Goal: Task Accomplishment & Management: Manage account settings

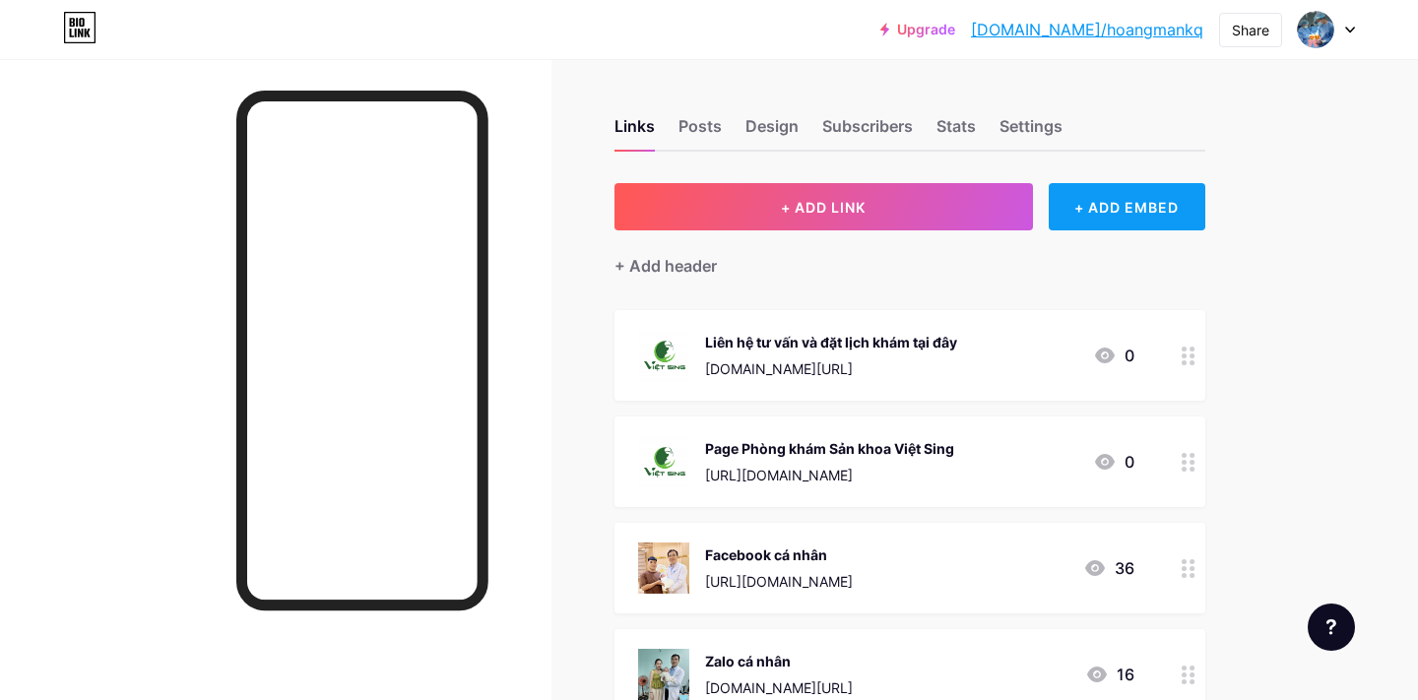
click at [1150, 215] on div "+ ADD EMBED" at bounding box center [1127, 206] width 157 height 47
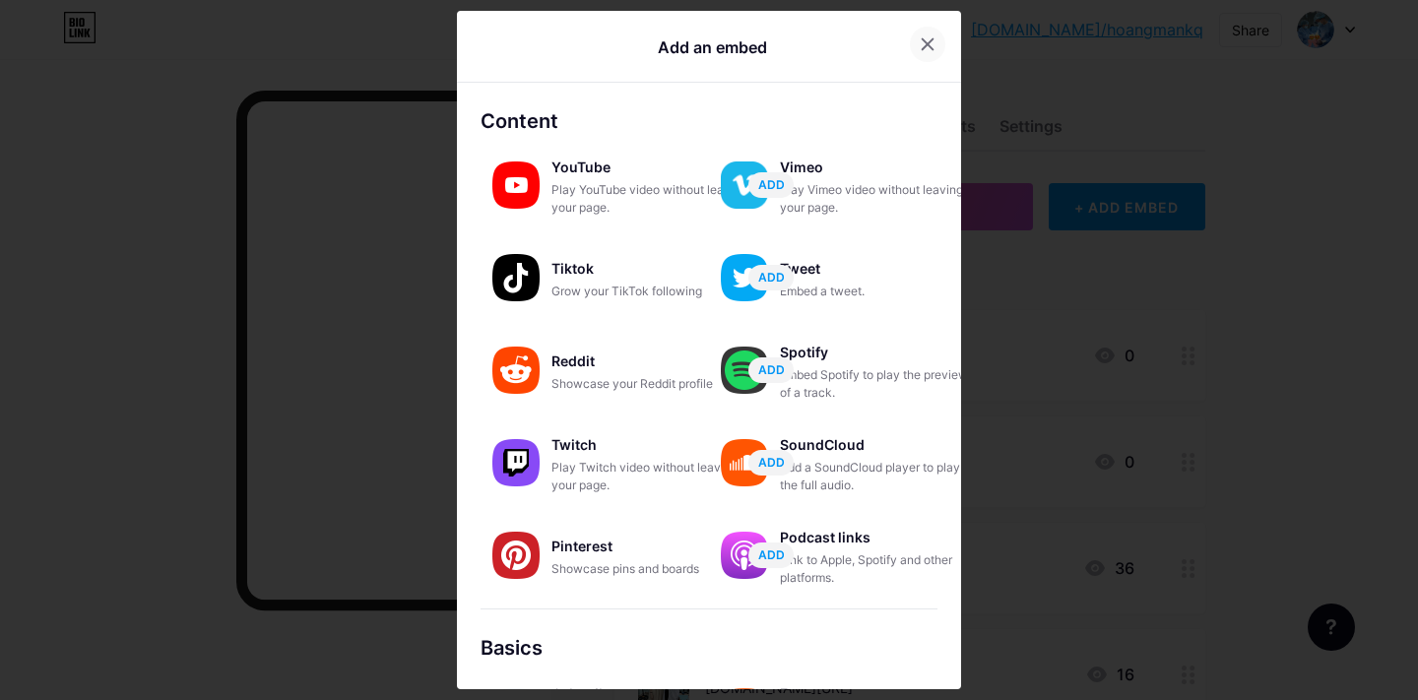
click at [924, 51] on icon at bounding box center [928, 44] width 16 height 16
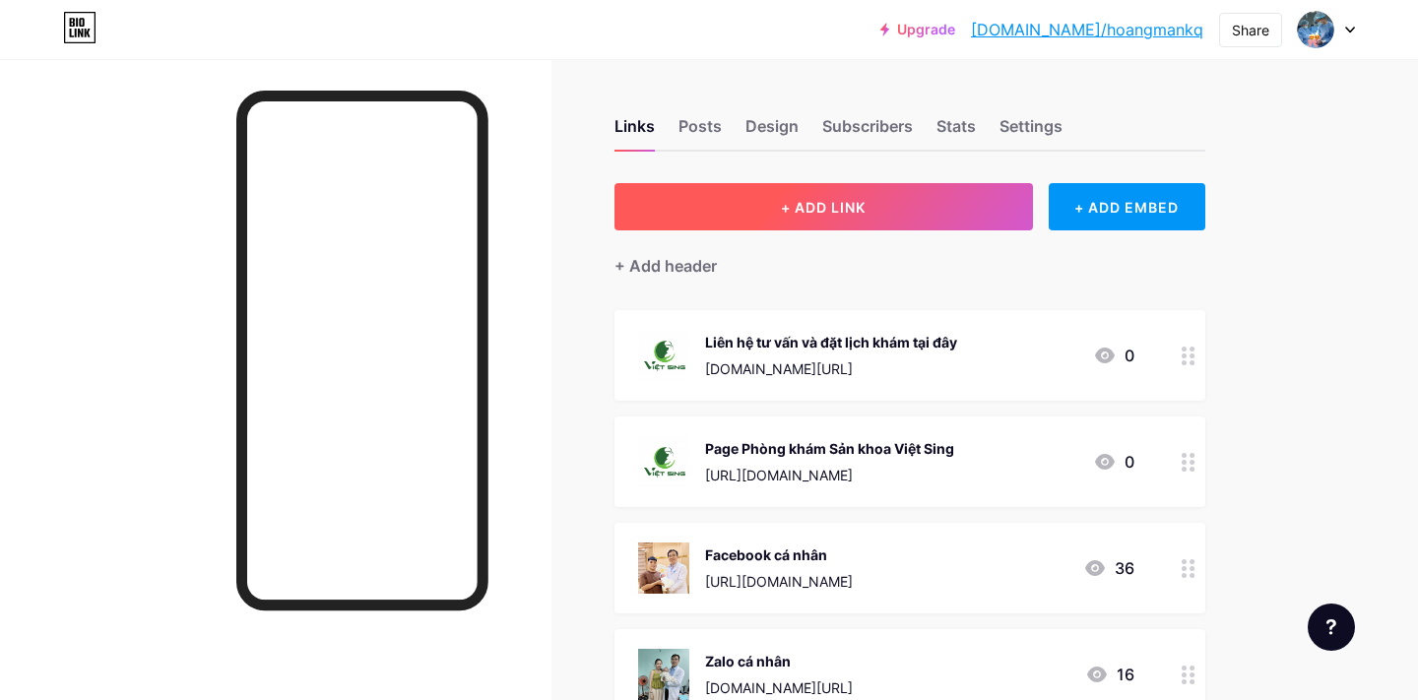
click at [886, 223] on button "+ ADD LINK" at bounding box center [824, 206] width 419 height 47
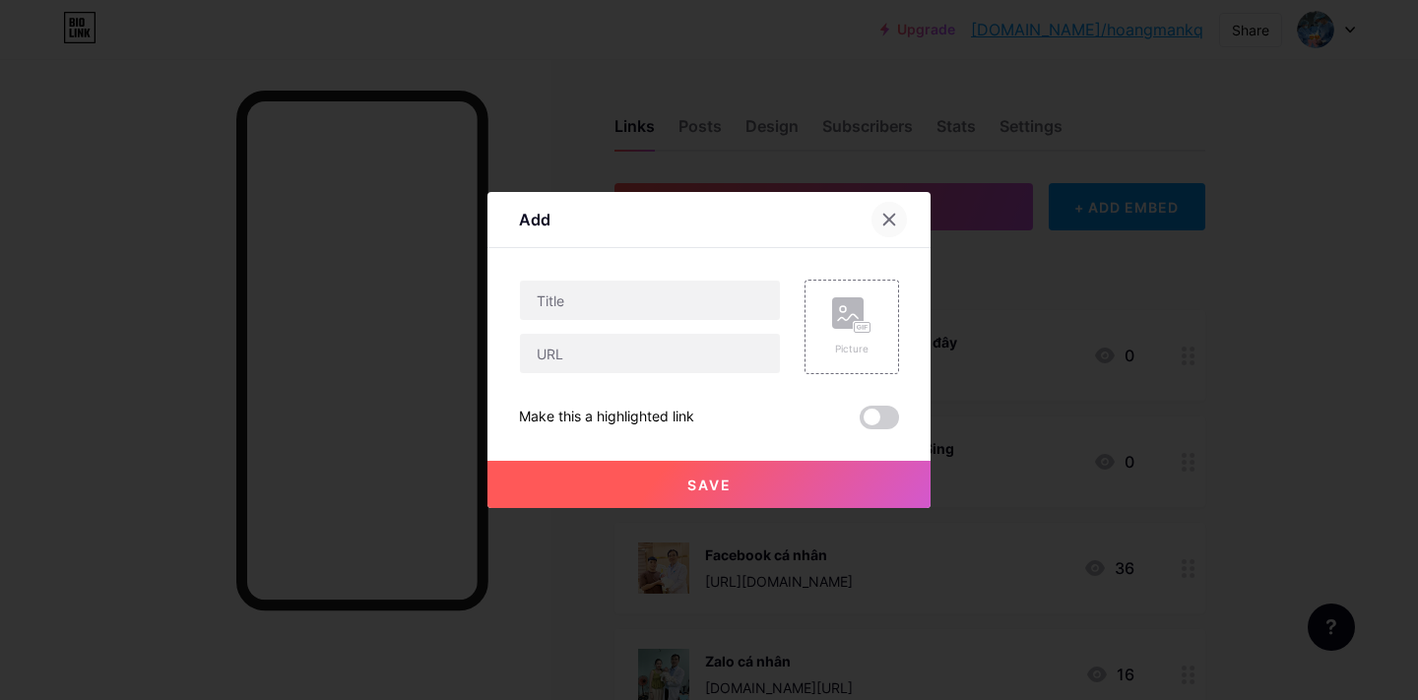
click at [890, 224] on icon at bounding box center [890, 220] width 16 height 16
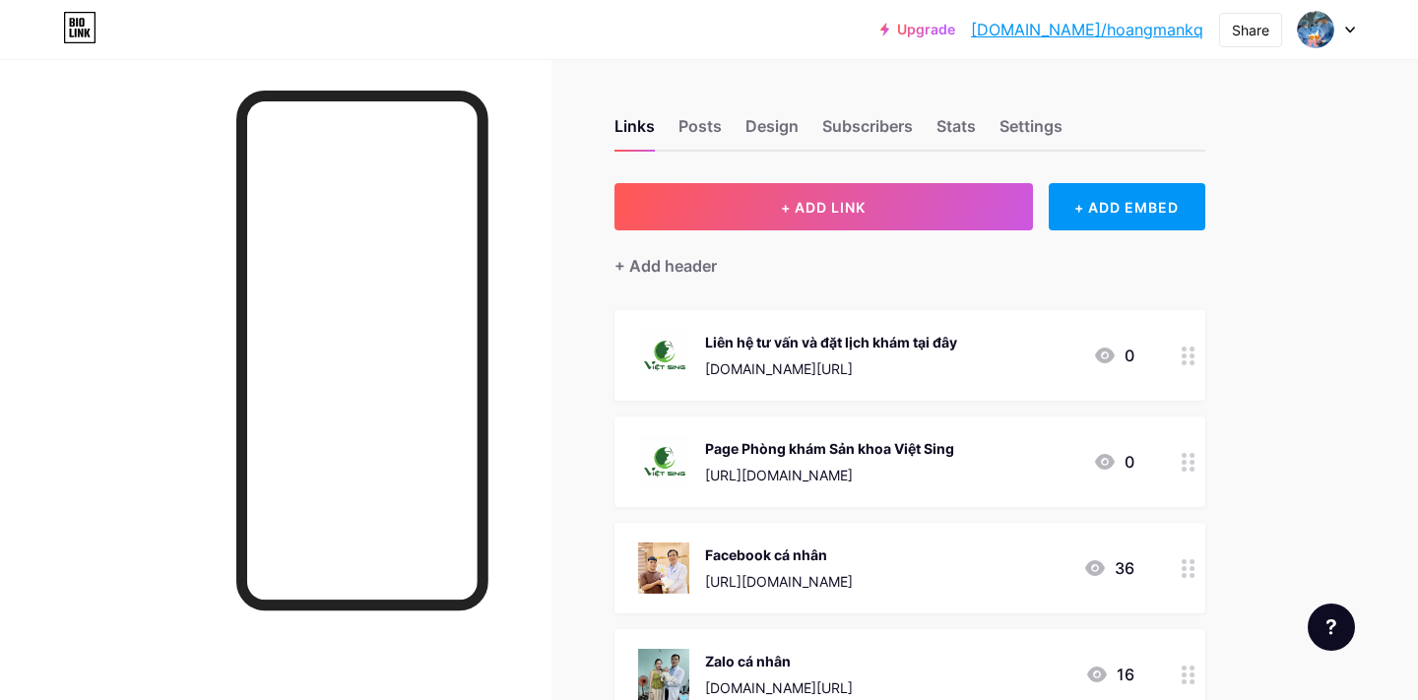
click at [86, 17] on icon at bounding box center [79, 28] width 33 height 32
click at [1318, 30] on img at bounding box center [1316, 30] width 32 height 32
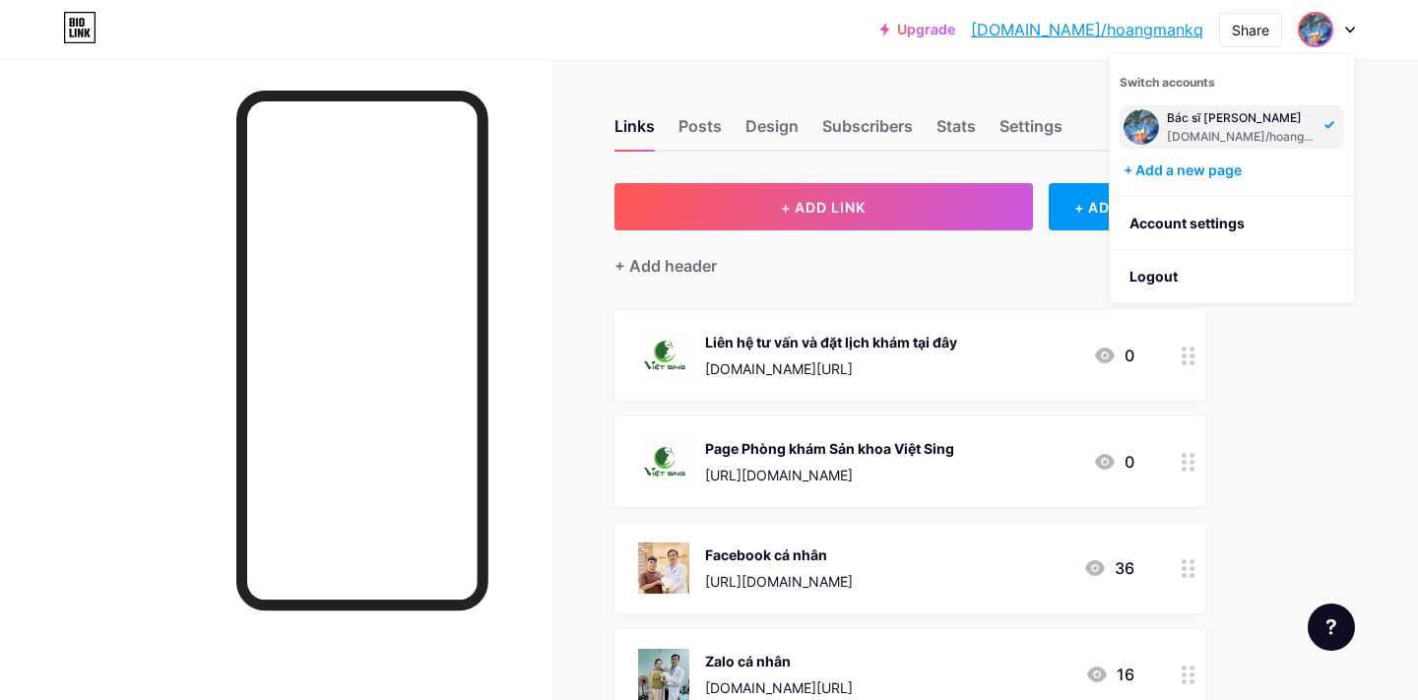
click at [1225, 182] on div "Switch accounts Bác sĩ Hoàng Văn Mạnh bio.link/hoangmankq + Add a new page" at bounding box center [1232, 125] width 244 height 143
click at [1227, 167] on div "+ Add a new page" at bounding box center [1234, 171] width 221 height 20
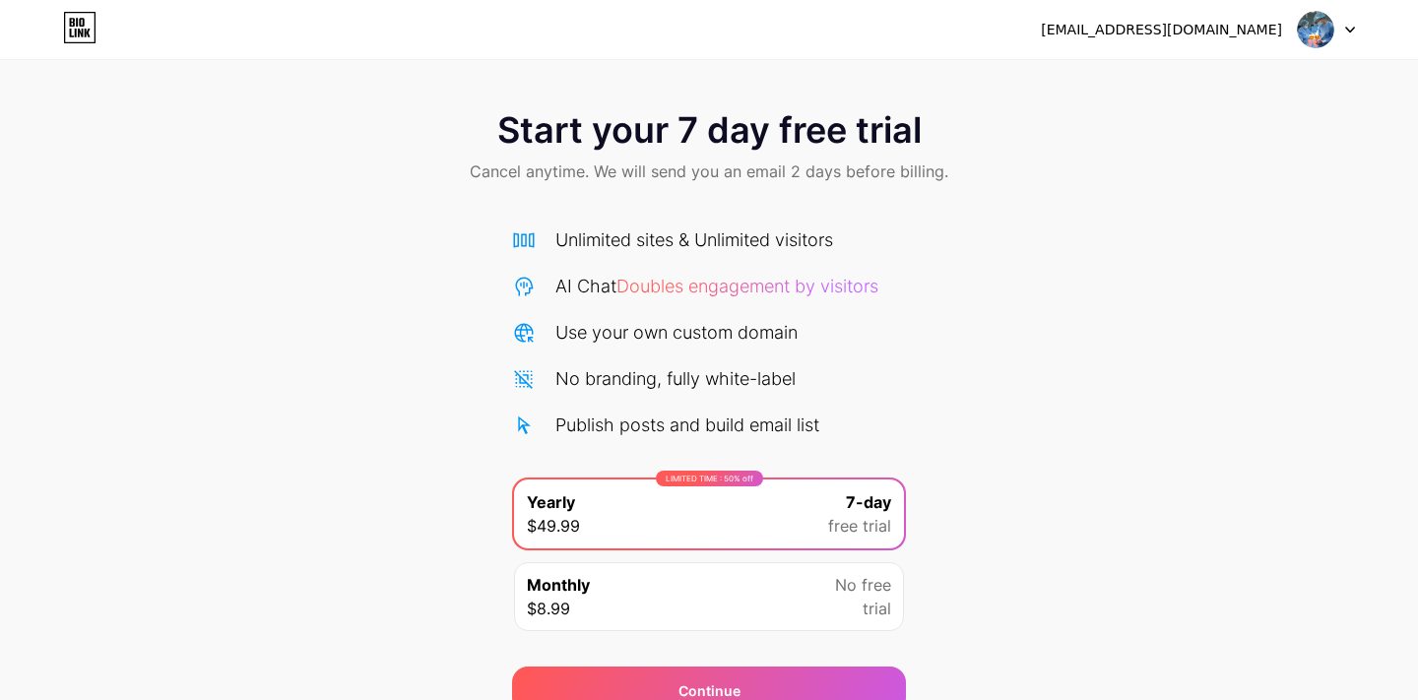
click at [90, 33] on icon at bounding box center [79, 28] width 33 height 32
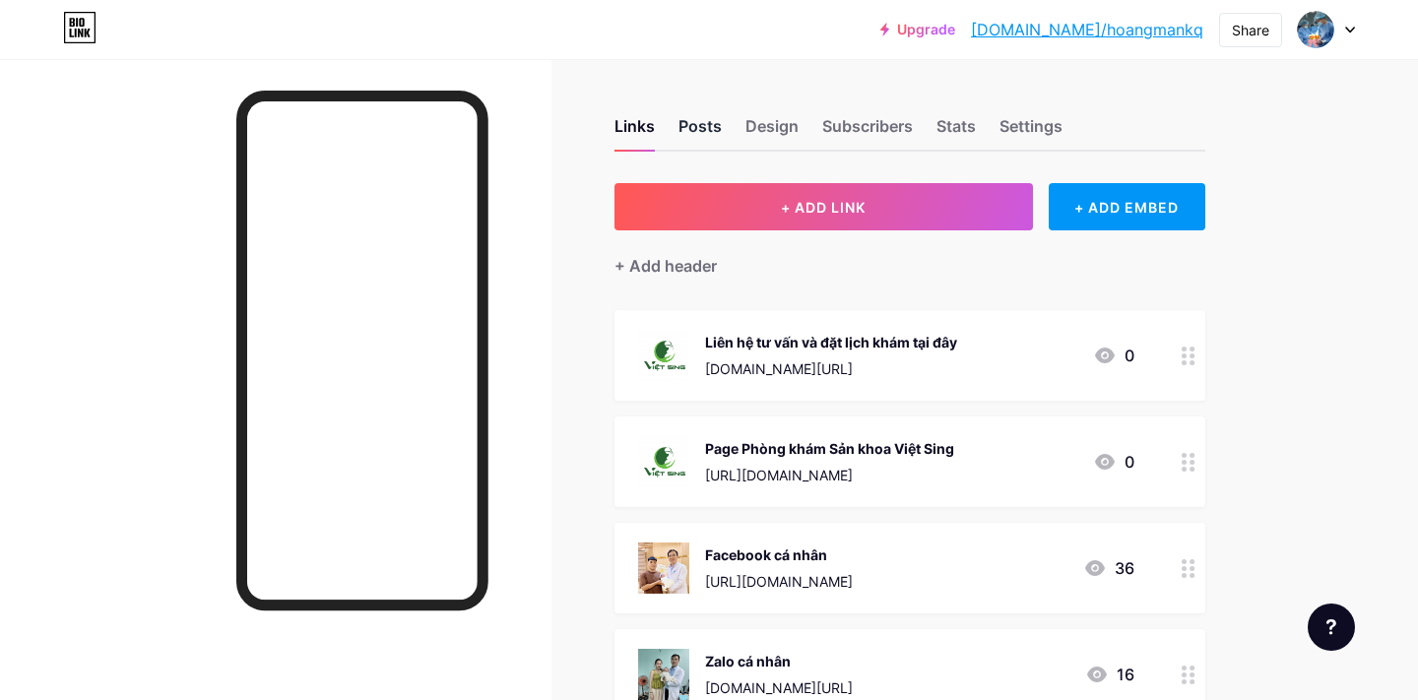
click at [716, 136] on div "Posts" at bounding box center [700, 131] width 43 height 35
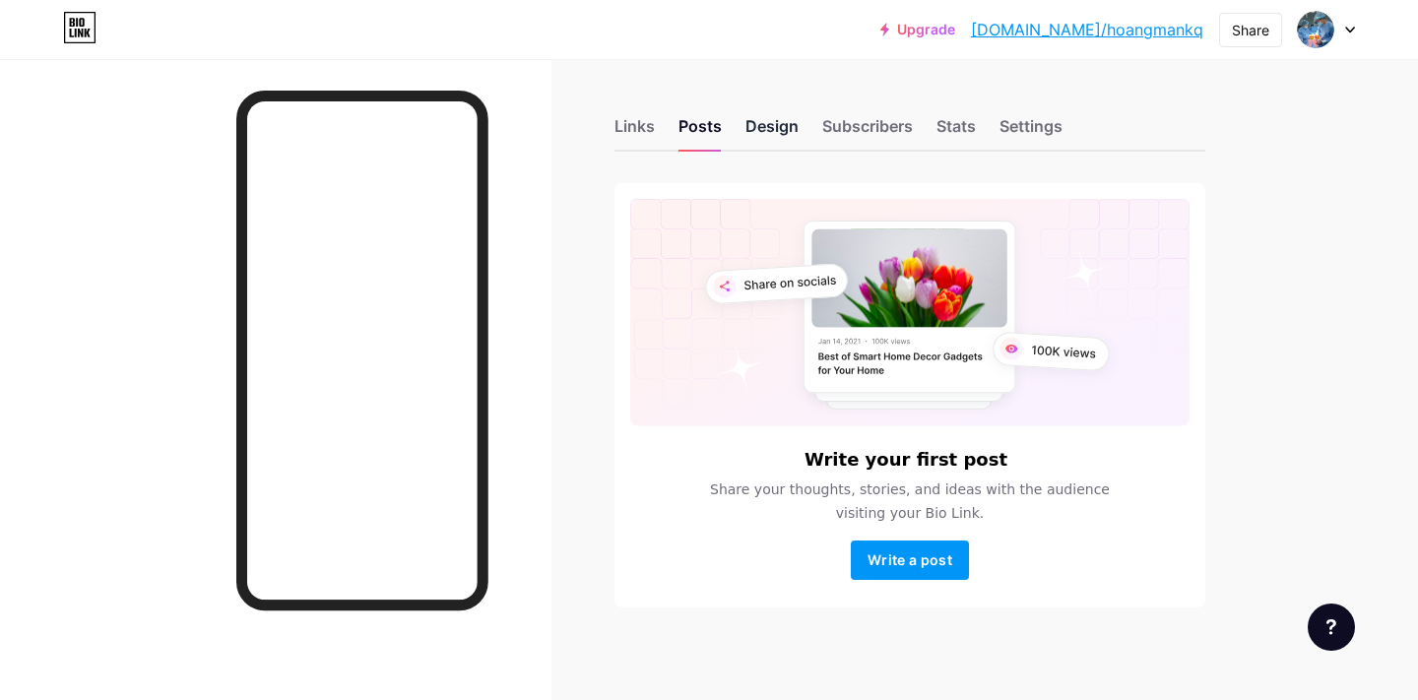
click at [760, 126] on div "Design" at bounding box center [772, 131] width 53 height 35
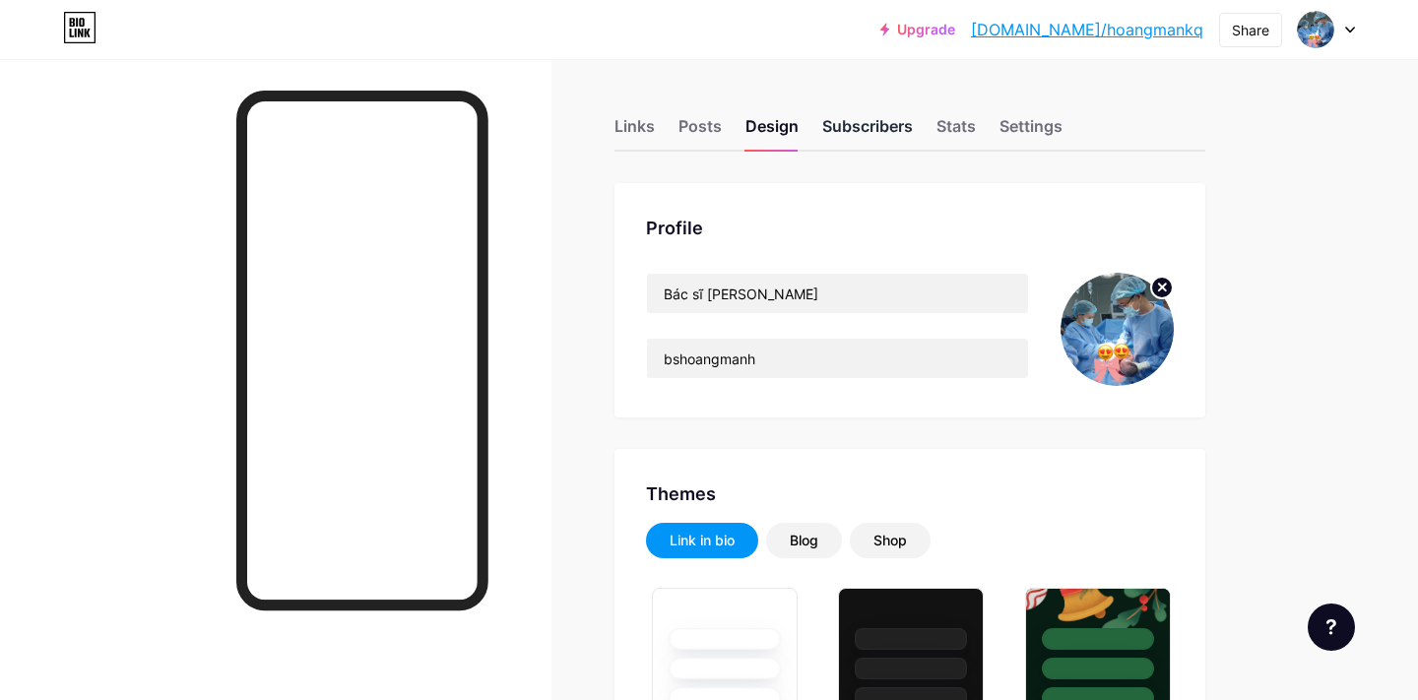
click at [871, 137] on div "Subscribers" at bounding box center [867, 131] width 91 height 35
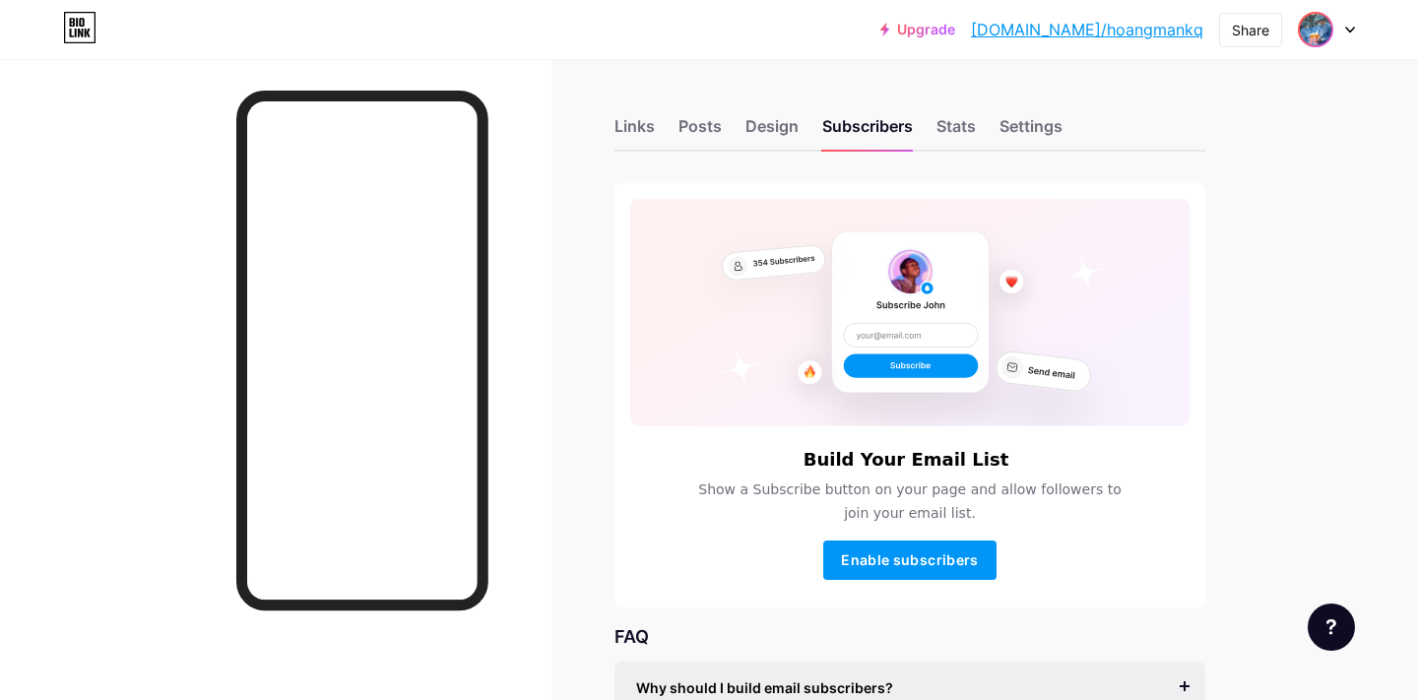
click at [1328, 24] on img at bounding box center [1316, 30] width 32 height 32
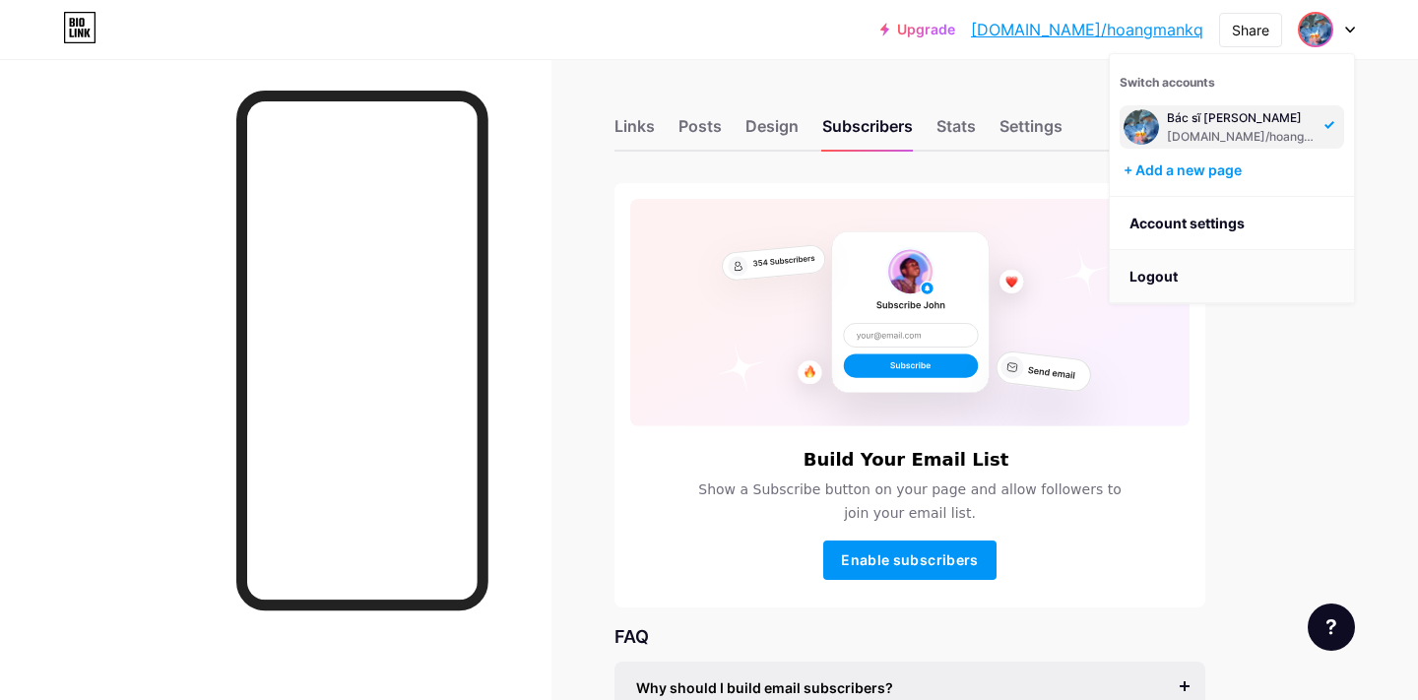
click at [1163, 283] on li "Logout" at bounding box center [1232, 276] width 244 height 53
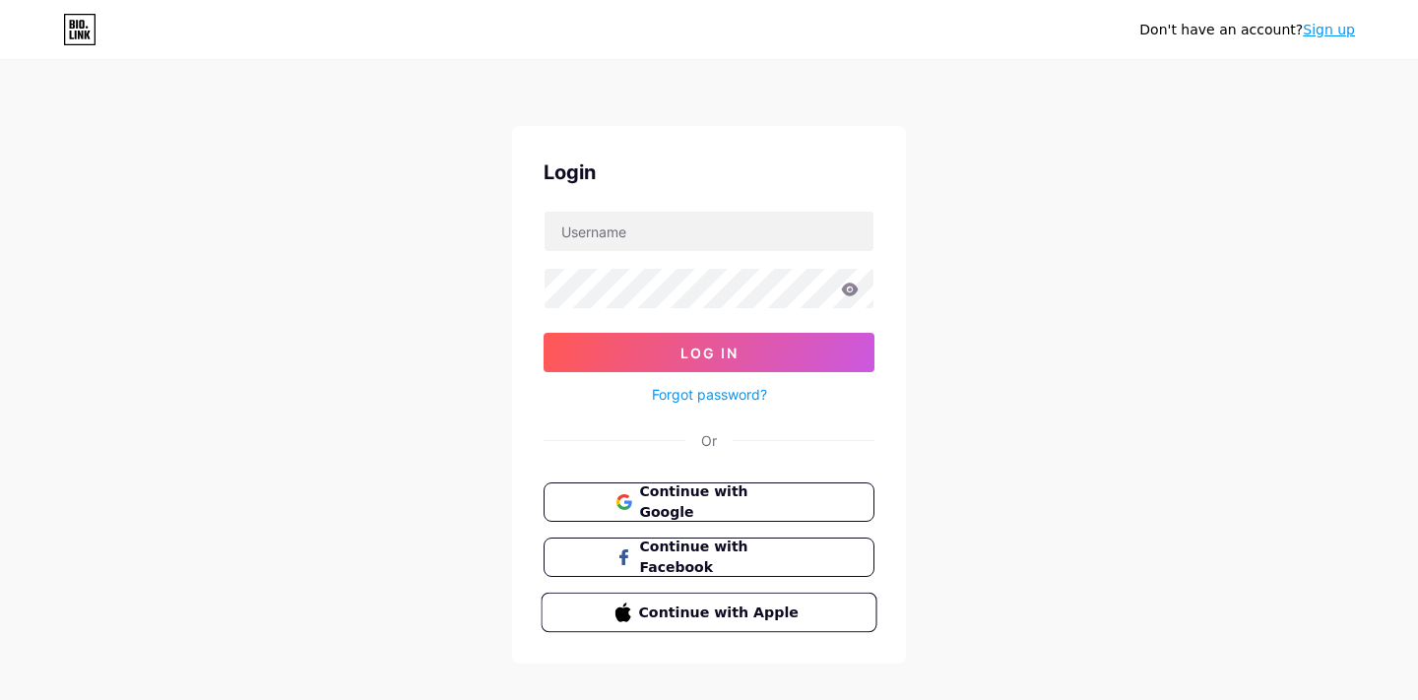
click at [777, 606] on span "Continue with Apple" at bounding box center [720, 612] width 164 height 21
click at [826, 511] on button "Continue with Google" at bounding box center [709, 503] width 336 height 40
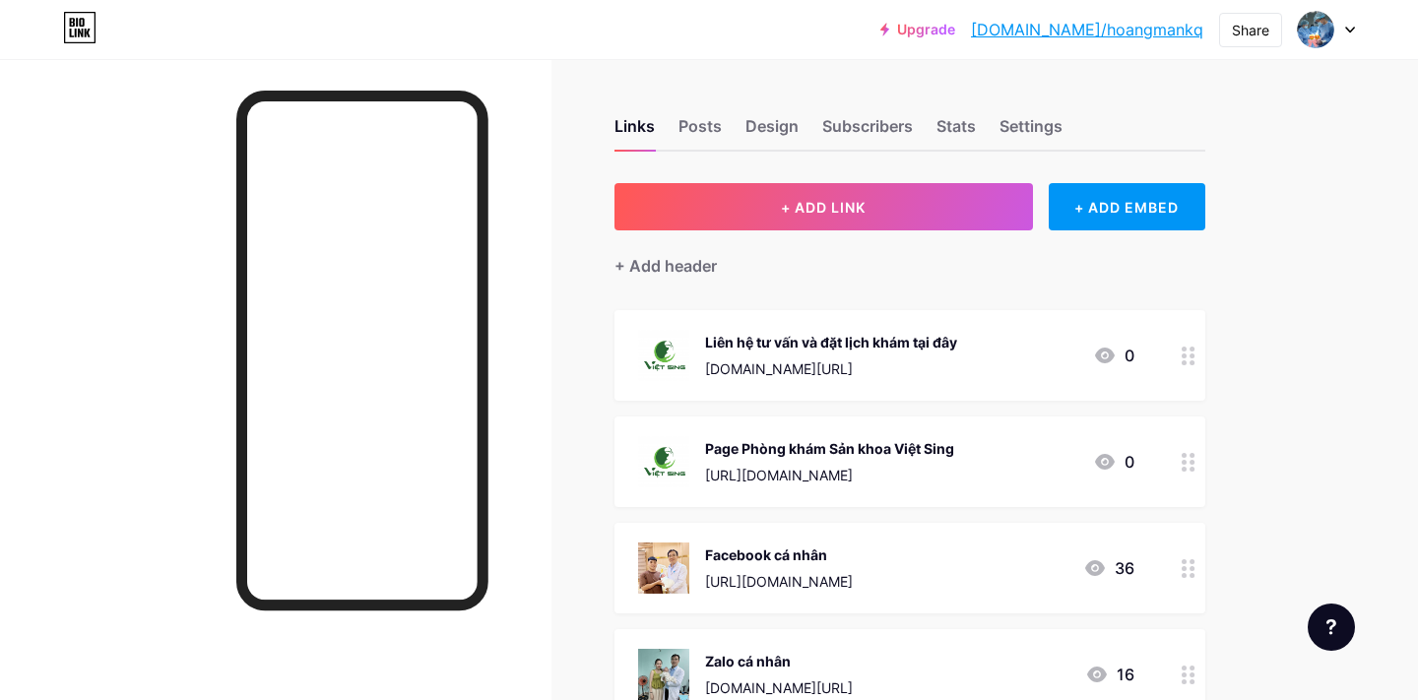
click at [1348, 30] on icon at bounding box center [1350, 30] width 8 height 5
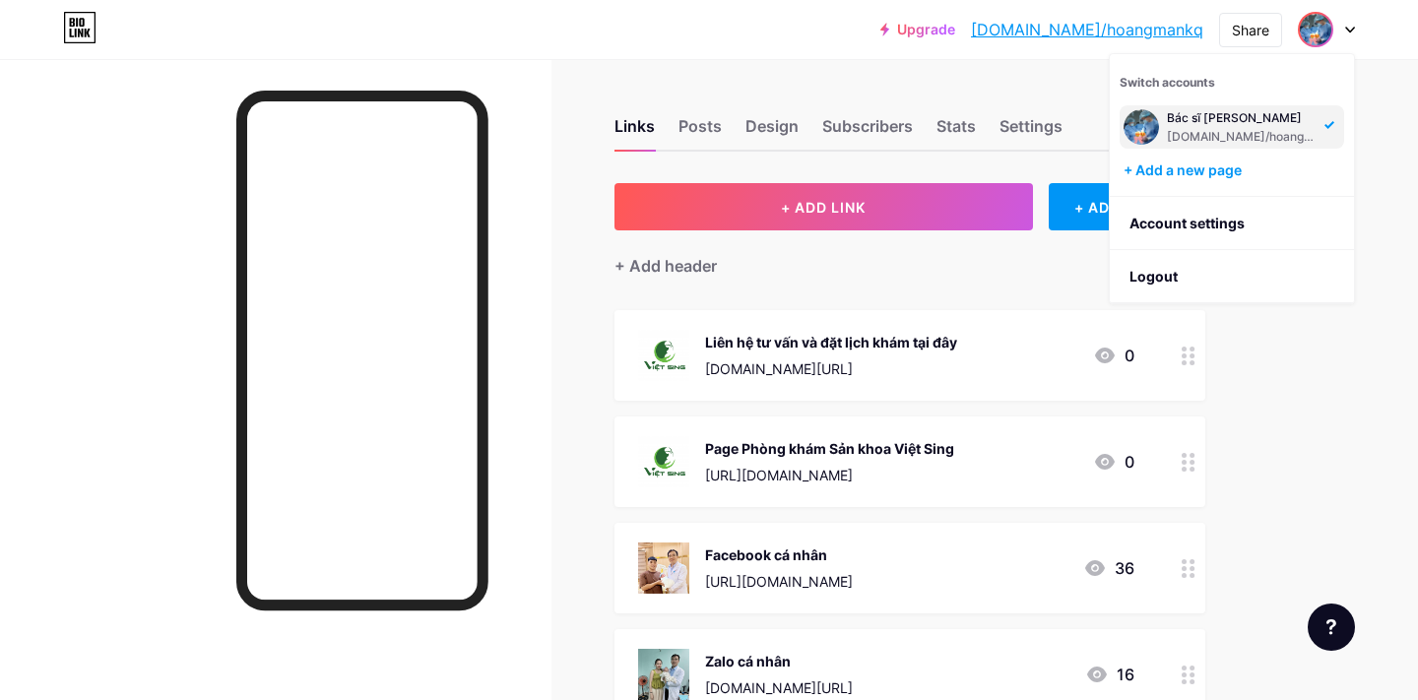
click at [1276, 333] on div "Links Posts Design Subscribers Stats Settings + ADD LINK + ADD EMBED + Add head…" at bounding box center [644, 557] width 1288 height 997
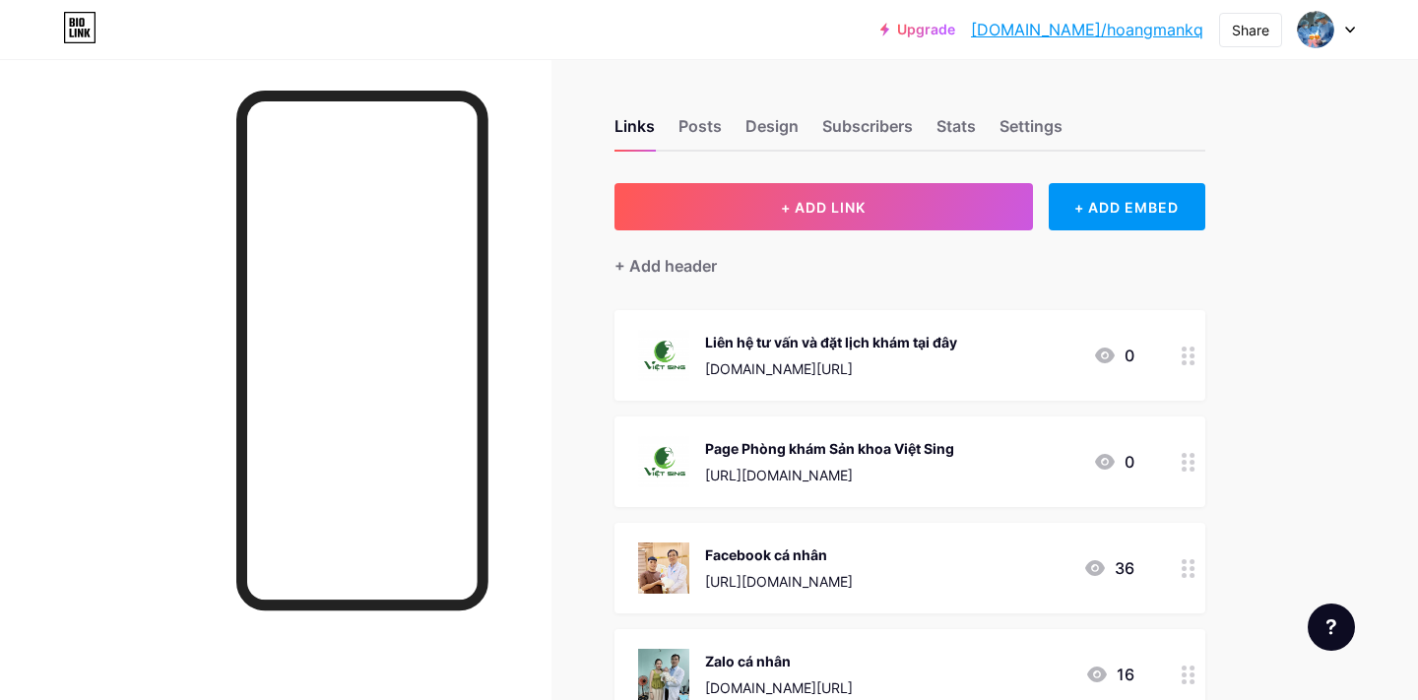
click at [1008, 38] on div "Upgrade bio.link/hoangm... bio.link/hoangmankq" at bounding box center [1042, 29] width 323 height 35
click at [955, 25] on link "Upgrade" at bounding box center [918, 30] width 75 height 16
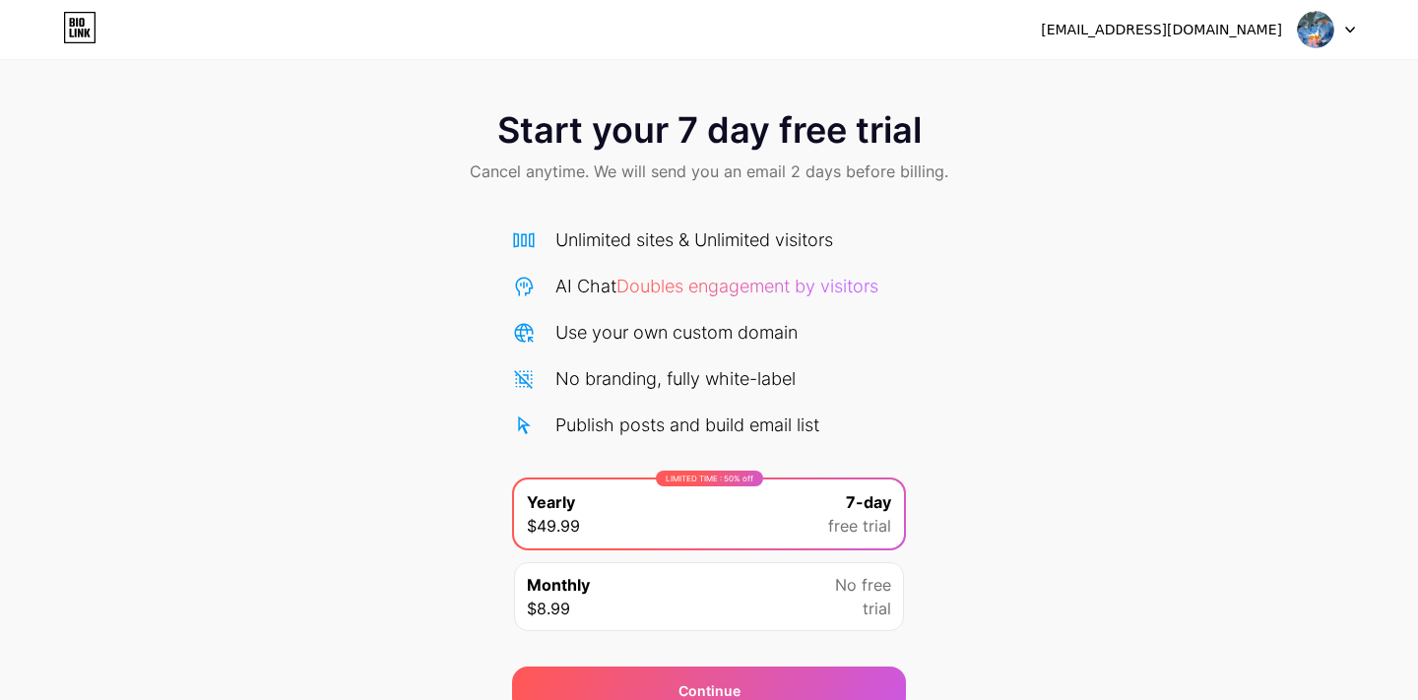
click at [1330, 30] on img at bounding box center [1315, 29] width 37 height 37
click at [100, 24] on div "manhyk11@gmail.com Logout" at bounding box center [709, 29] width 1418 height 35
click at [75, 24] on icon at bounding box center [79, 28] width 33 height 32
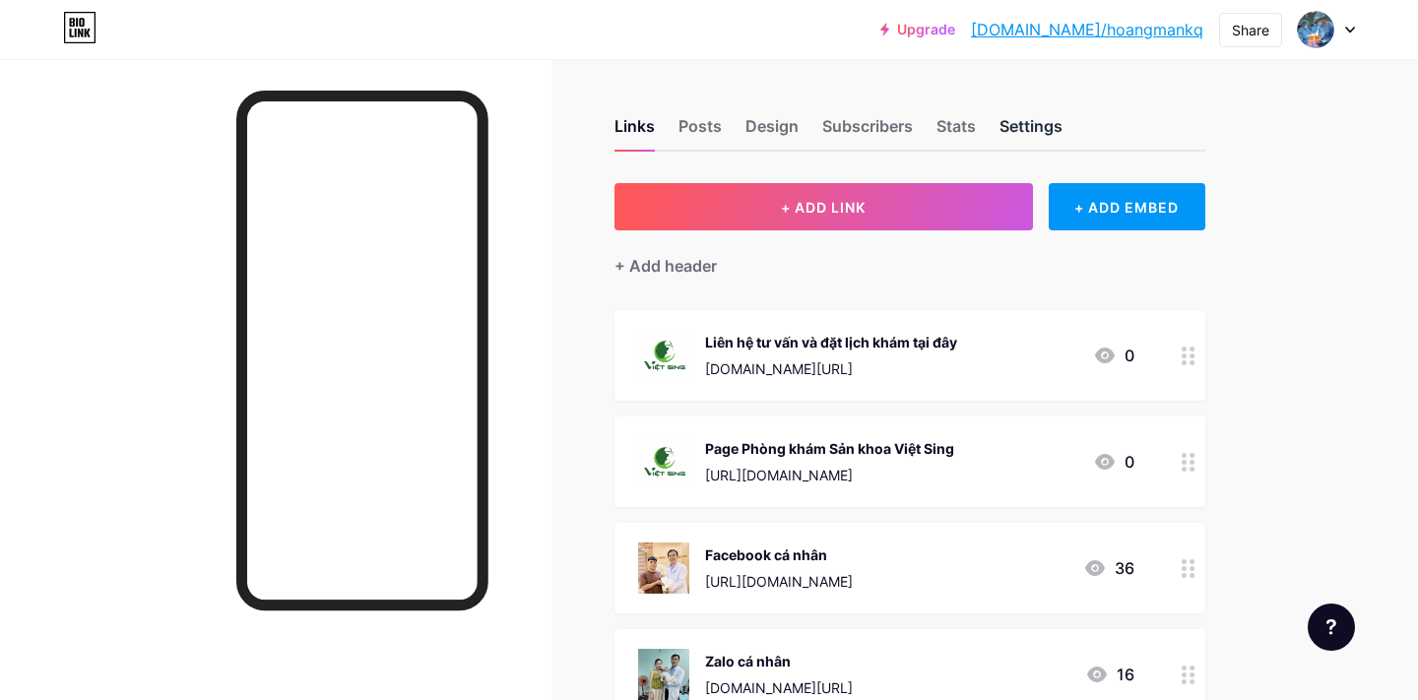
click at [1040, 136] on div "Settings" at bounding box center [1031, 131] width 63 height 35
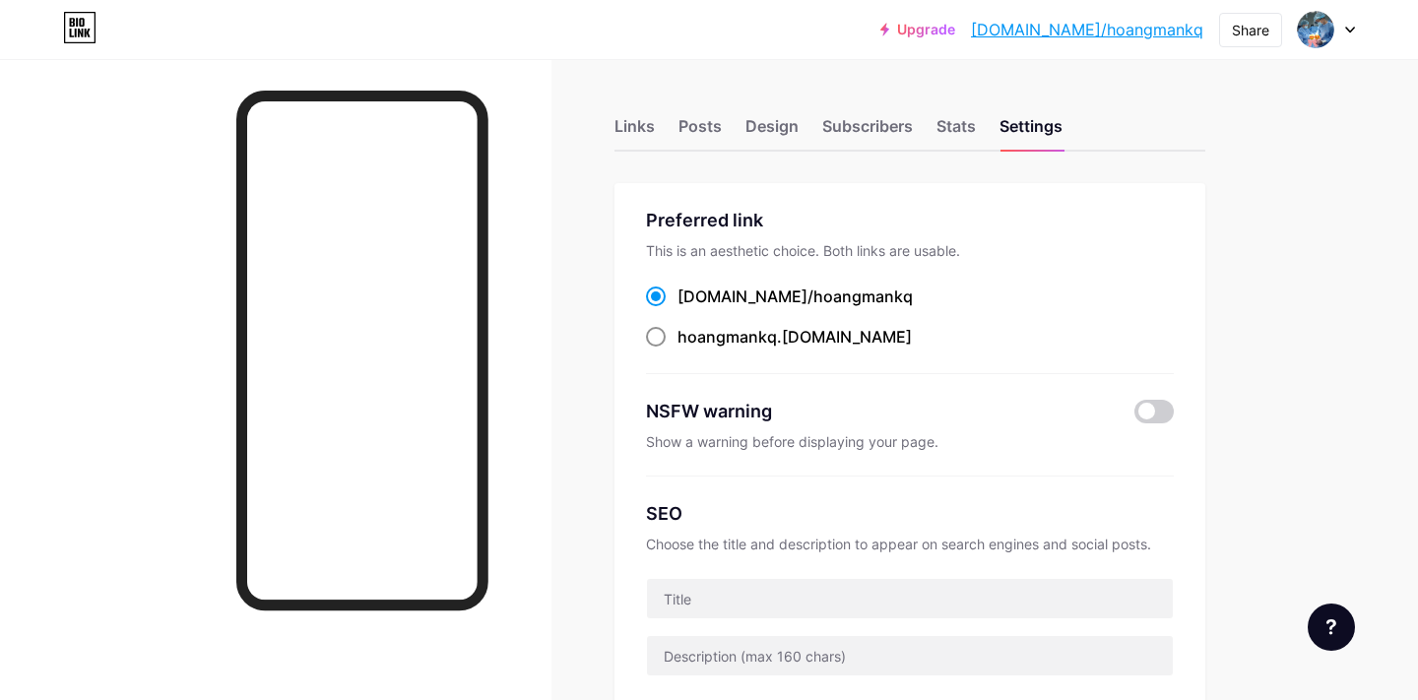
click at [826, 338] on div "hoangmankq .bio.link" at bounding box center [795, 337] width 234 height 24
click at [690, 349] on input "hoangmankq .bio.link" at bounding box center [684, 355] width 13 height 13
radio input "true"
click at [827, 301] on span "hoangmankq" at bounding box center [863, 297] width 99 height 20
click at [690, 308] on input "bio.link/ hoangmankq" at bounding box center [684, 314] width 13 height 13
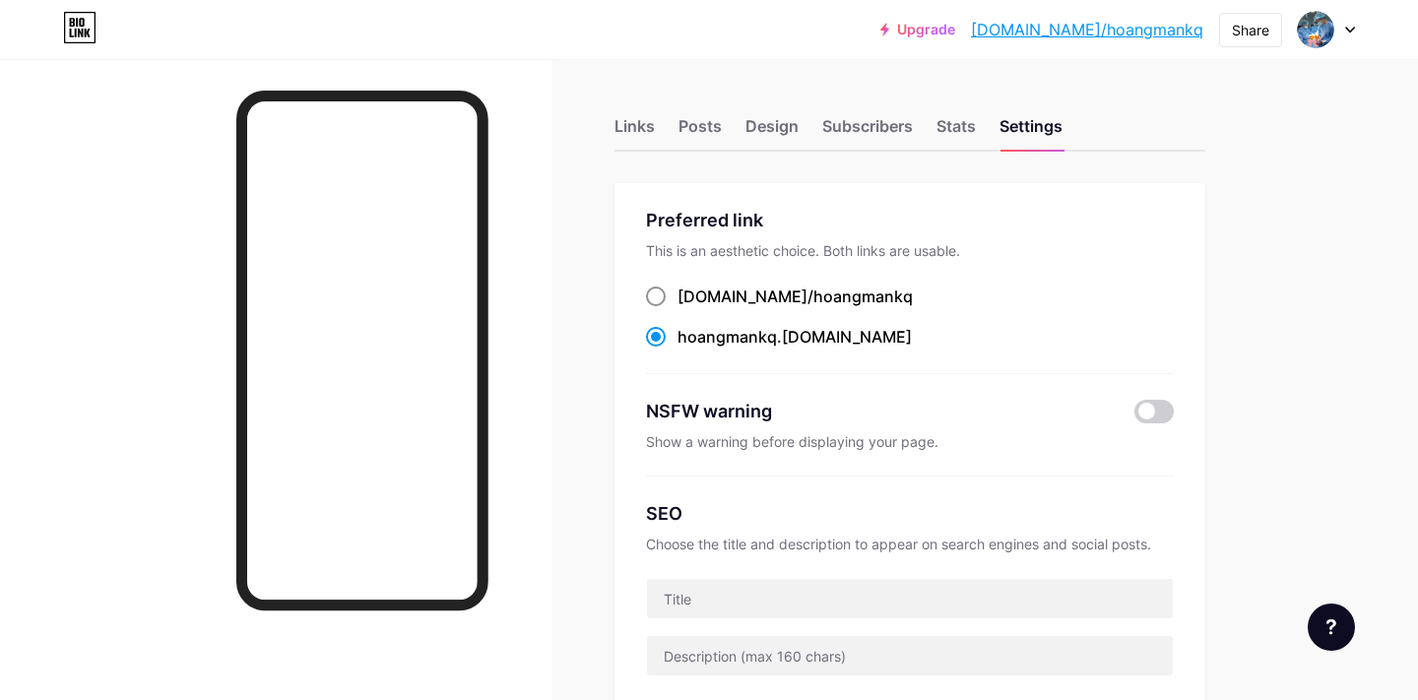
radio input "true"
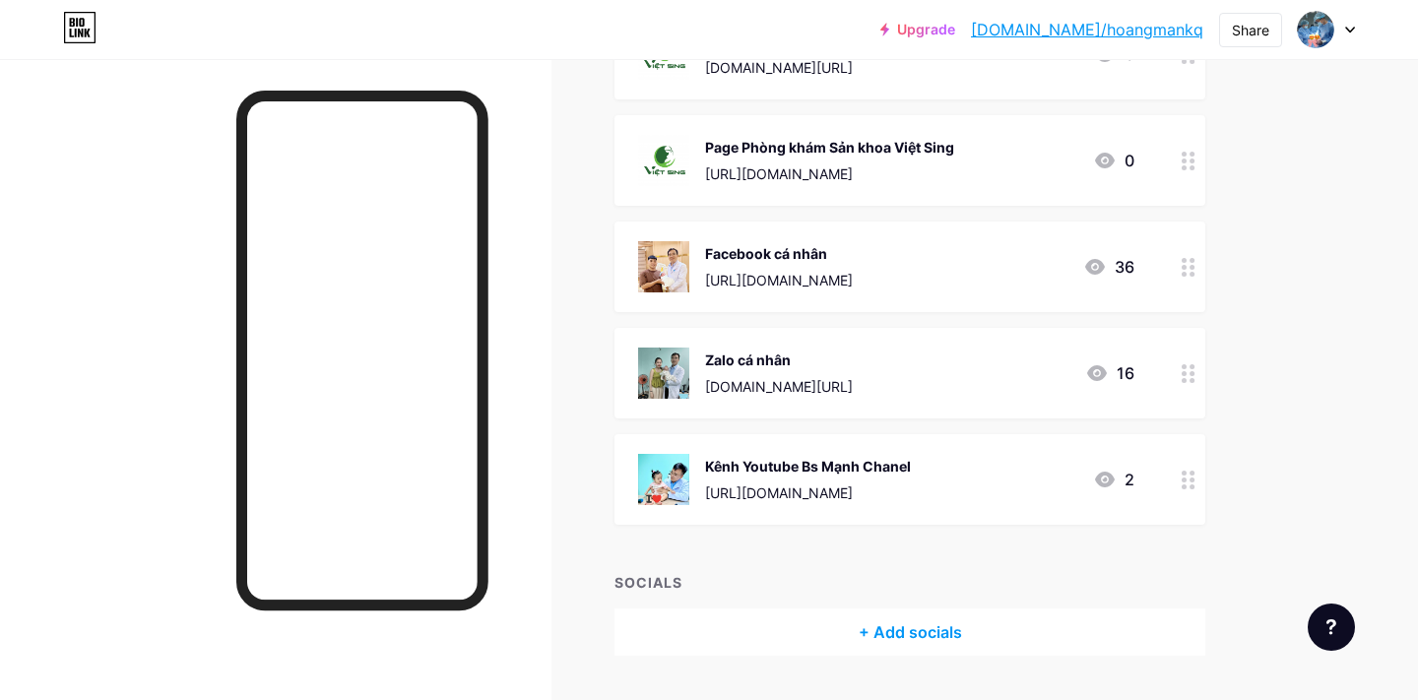
scroll to position [296, 0]
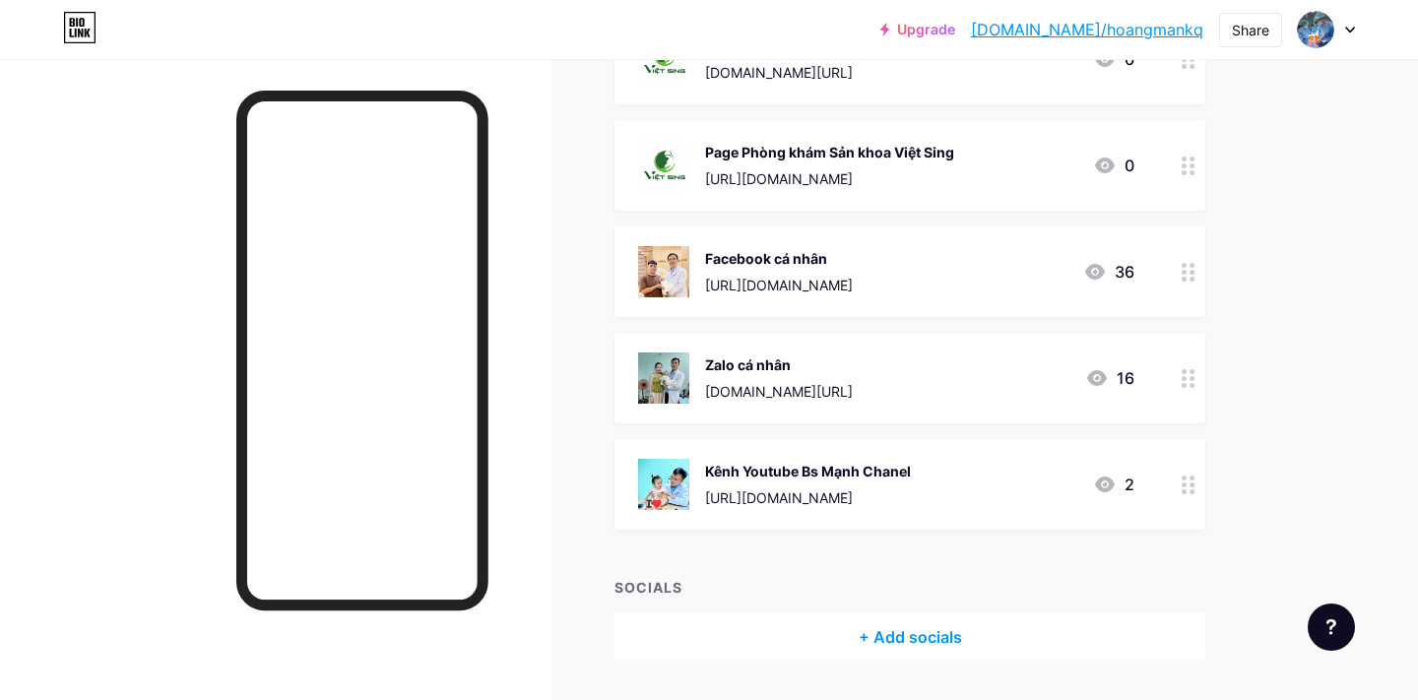
click at [1130, 372] on div "16" at bounding box center [1109, 378] width 49 height 24
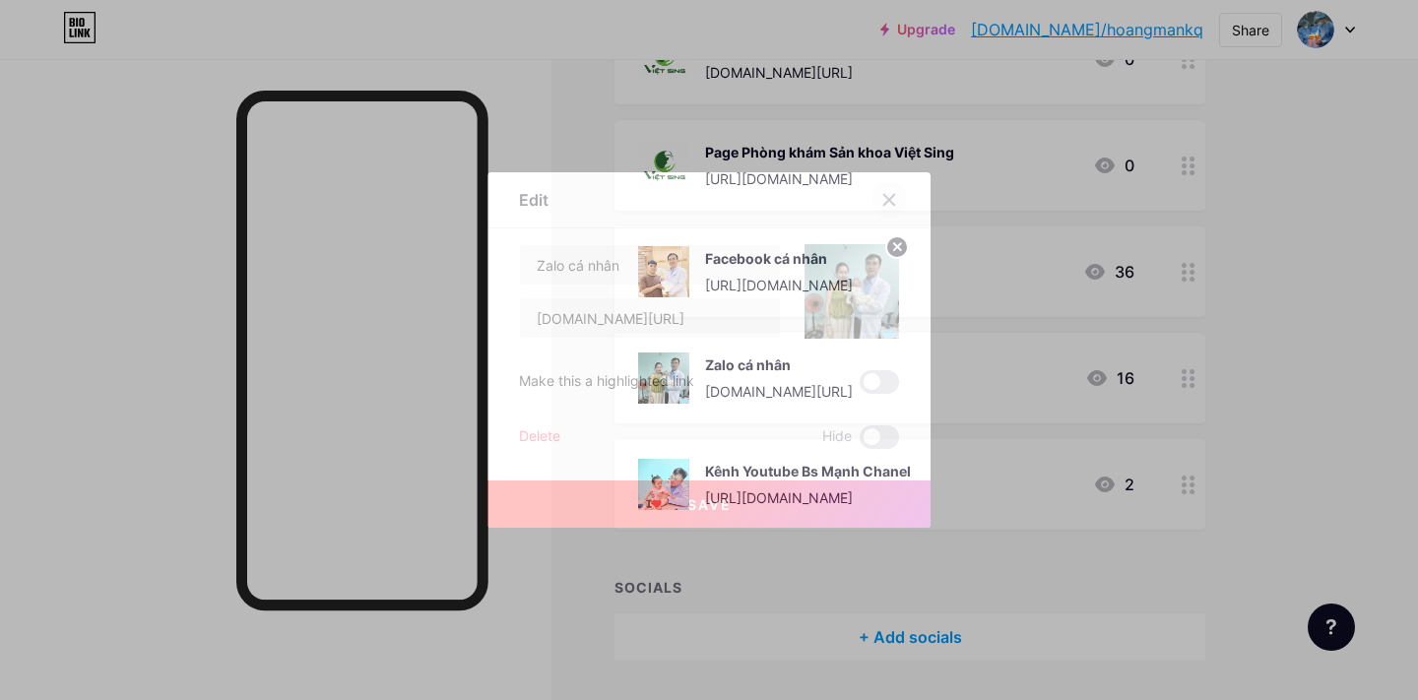
click at [885, 199] on icon at bounding box center [890, 200] width 16 height 16
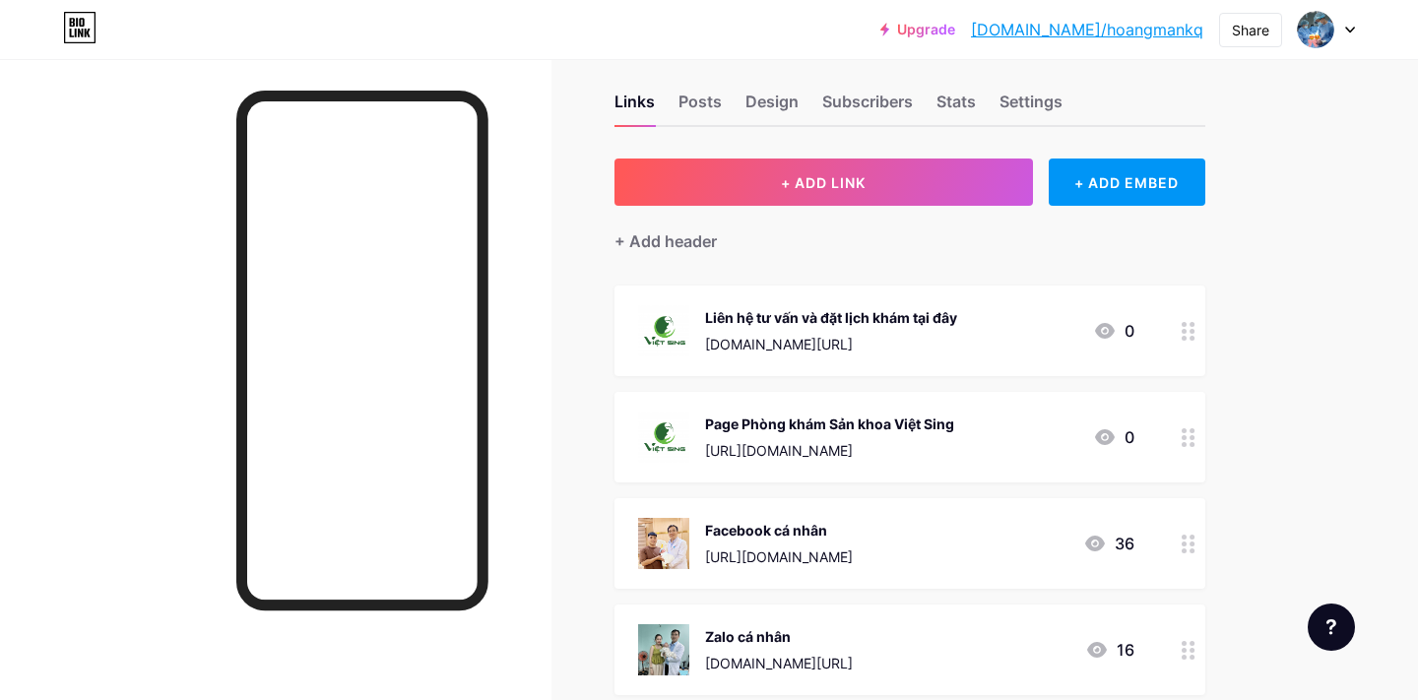
scroll to position [0, 0]
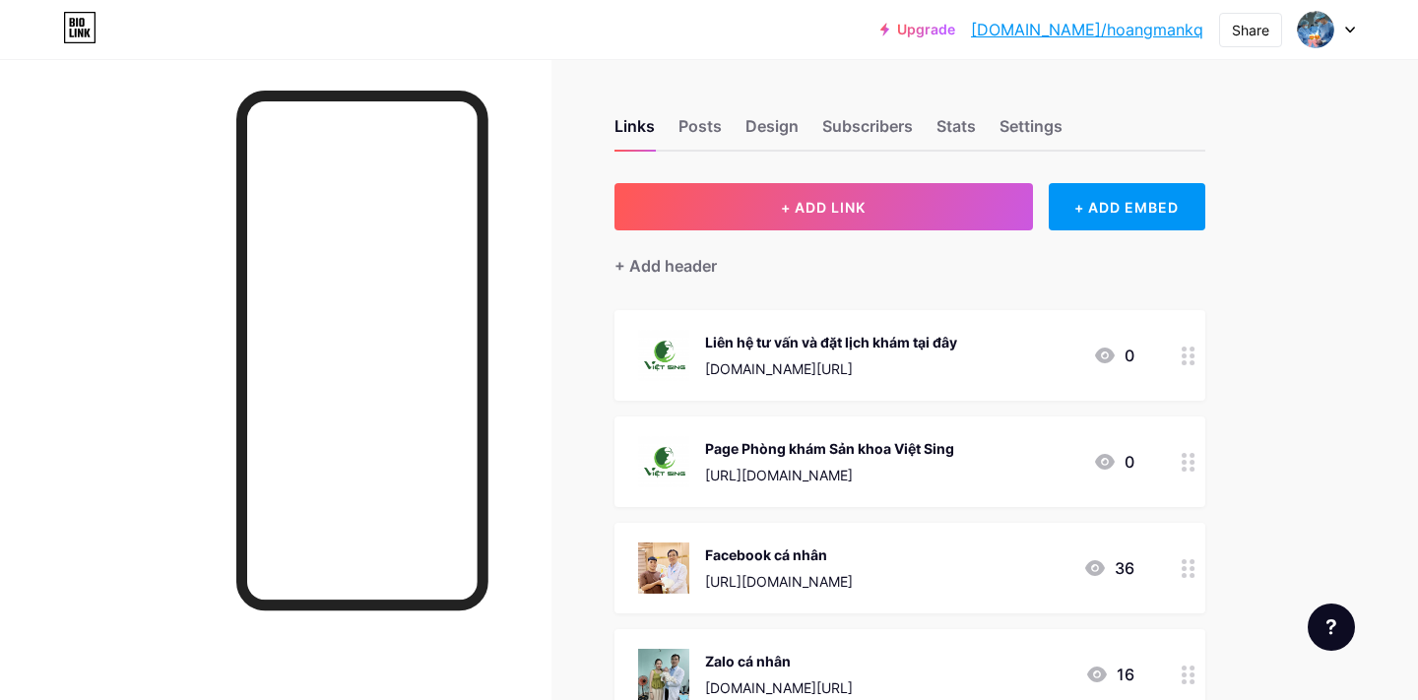
click at [955, 34] on link "Upgrade" at bounding box center [918, 30] width 75 height 16
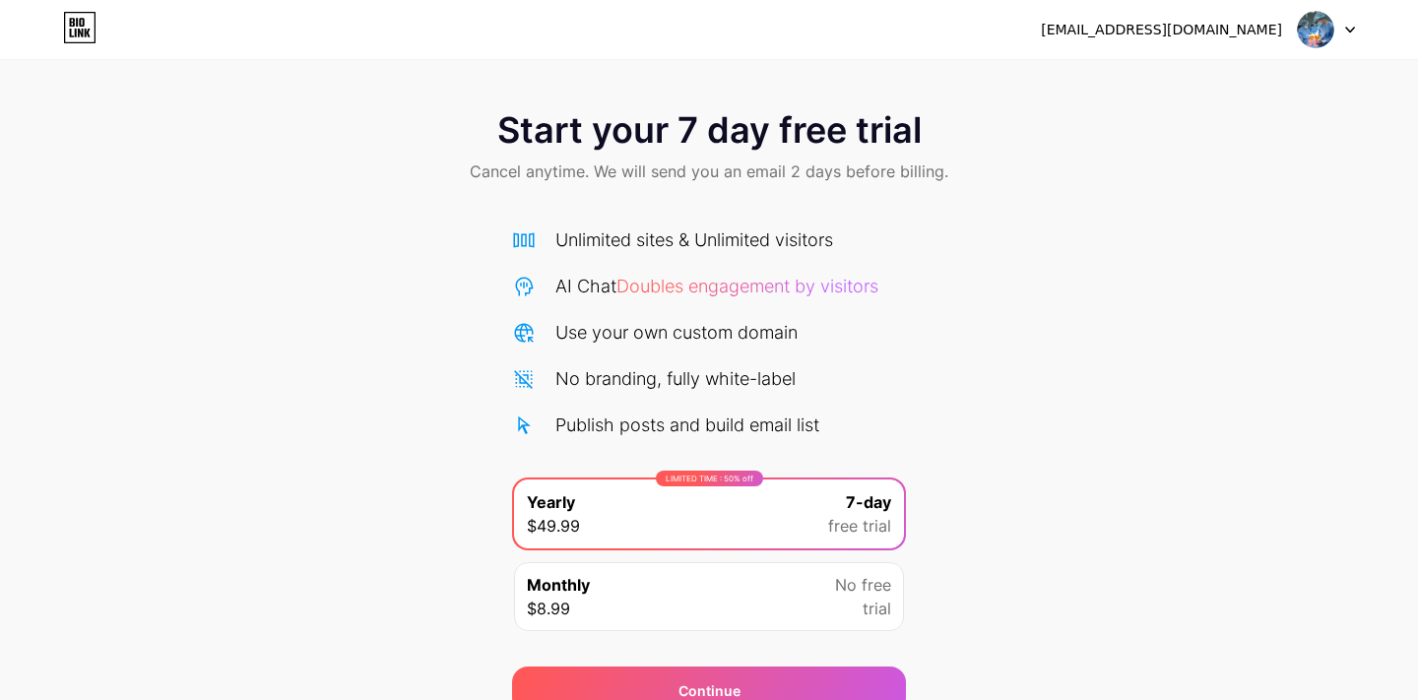
scroll to position [93, 0]
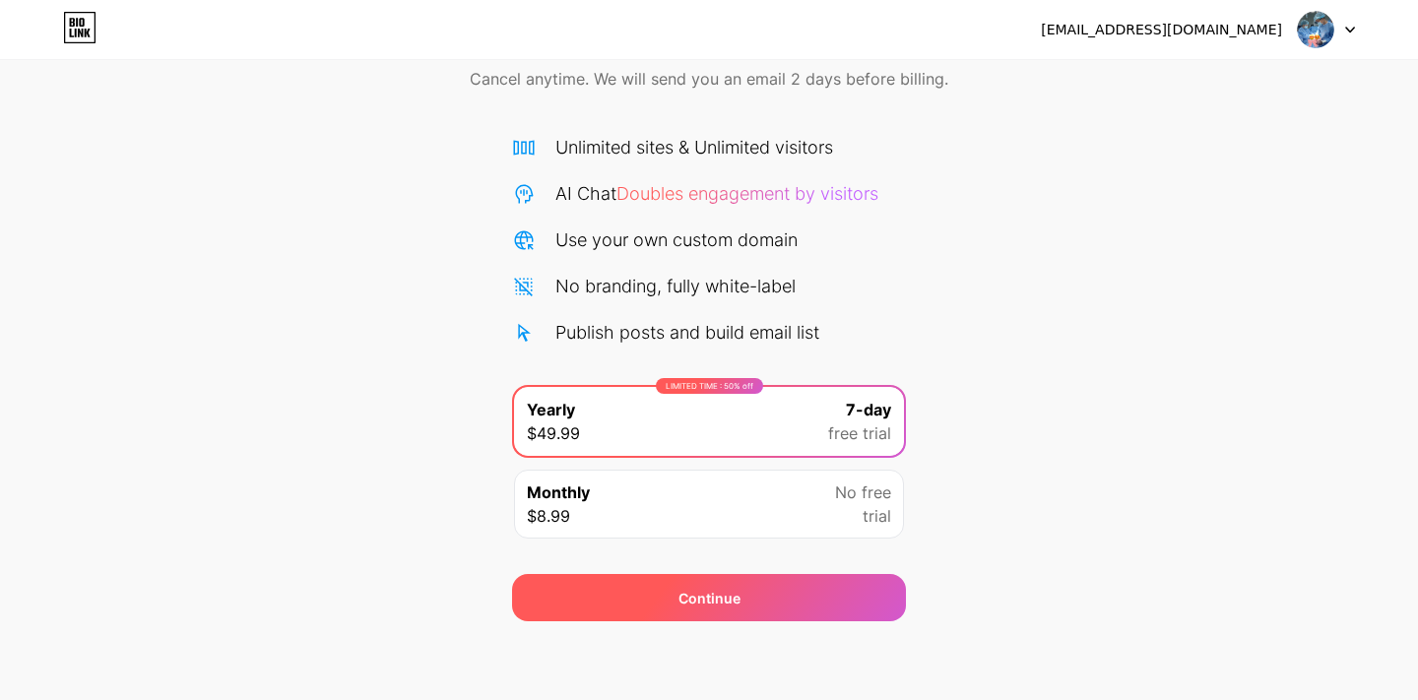
click at [743, 590] on div "Continue" at bounding box center [709, 597] width 394 height 47
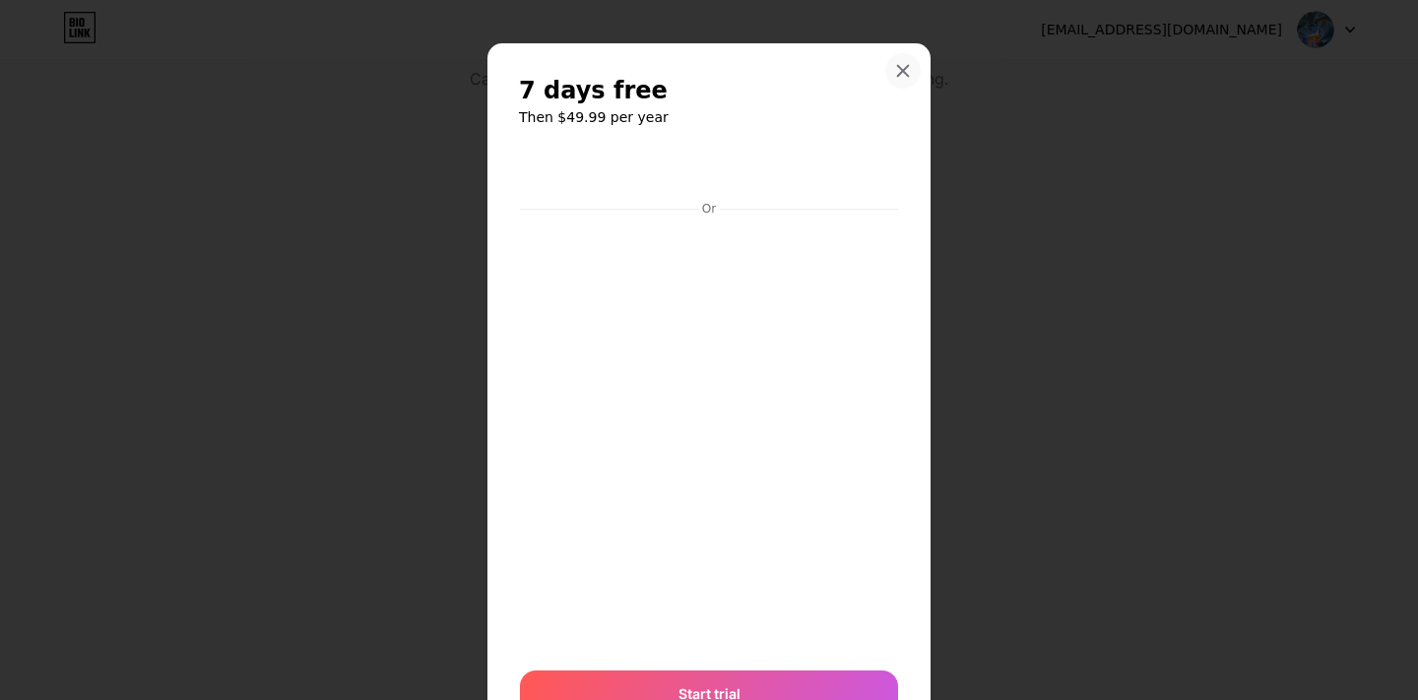
click at [910, 72] on icon at bounding box center [903, 71] width 16 height 16
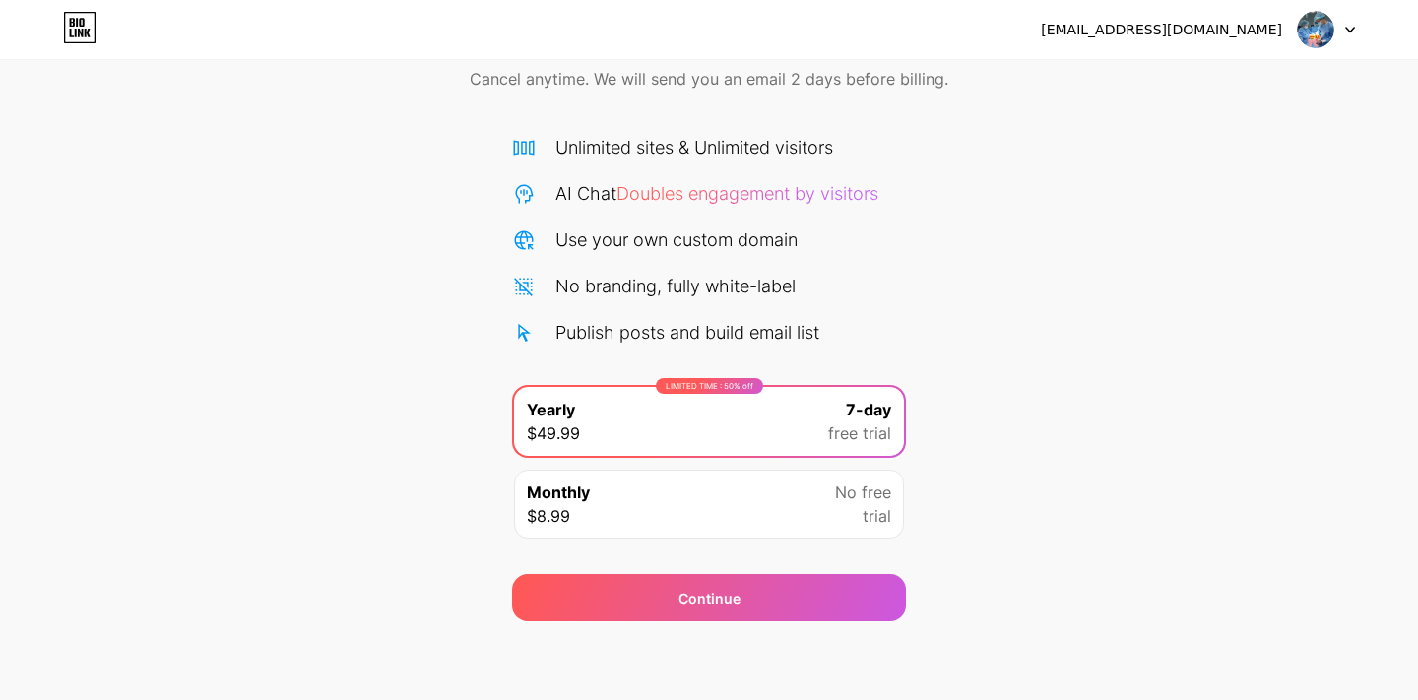
scroll to position [0, 0]
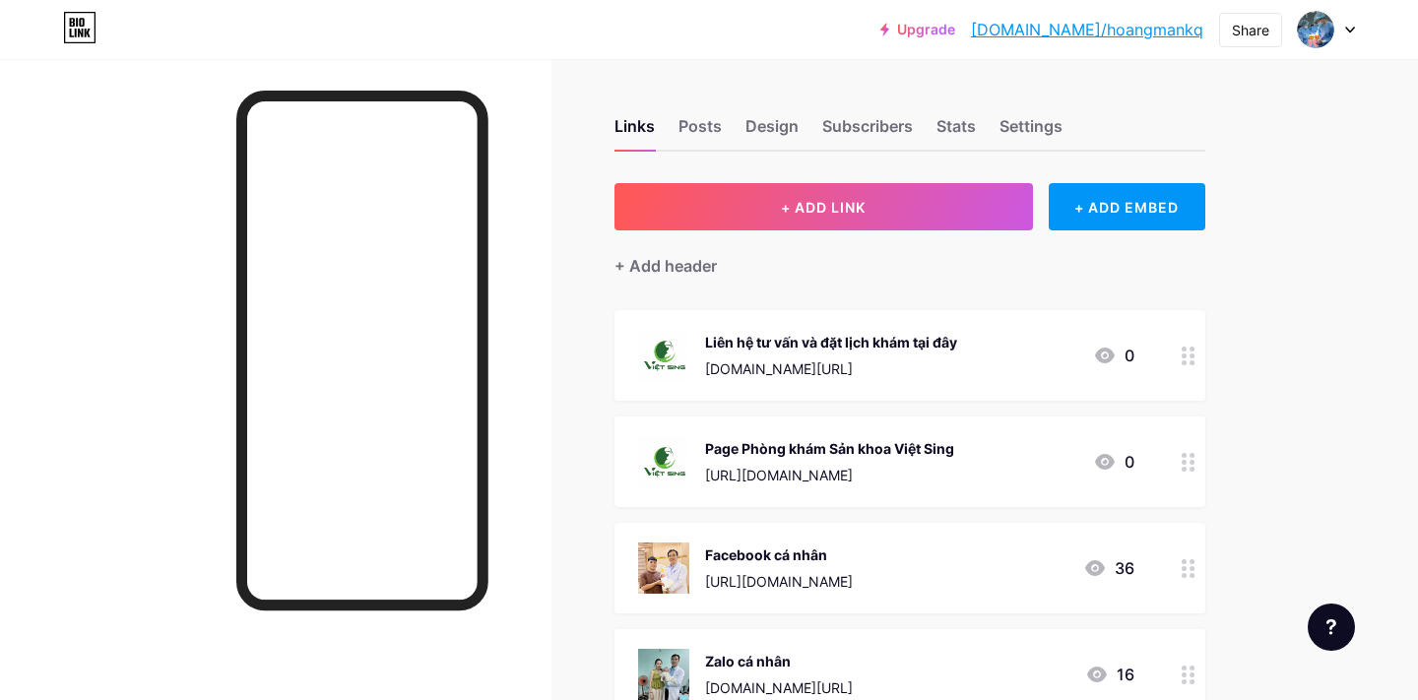
click at [823, 374] on div "[DOMAIN_NAME][URL]" at bounding box center [831, 369] width 252 height 21
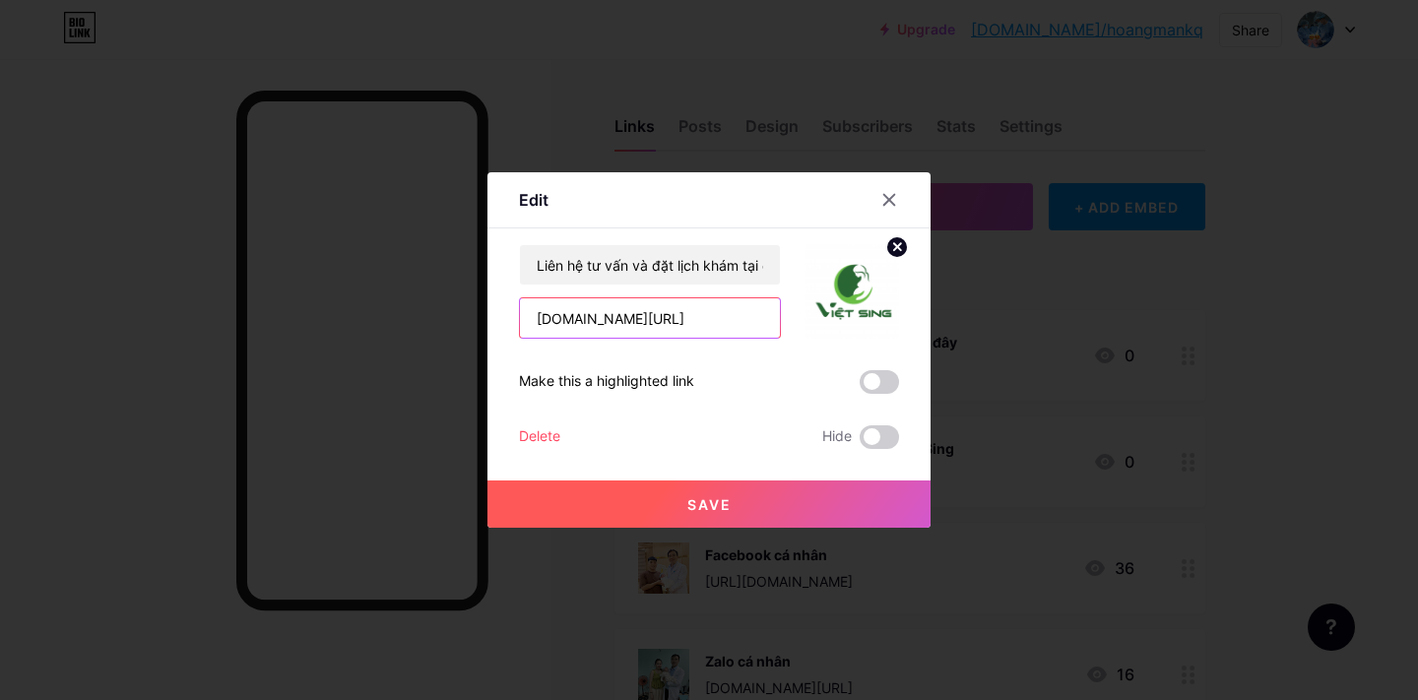
click at [700, 322] on input "[DOMAIN_NAME][URL]" at bounding box center [650, 317] width 260 height 39
click at [752, 318] on input "[DOMAIN_NAME][URL]" at bounding box center [650, 317] width 260 height 39
click at [769, 317] on input "[DOMAIN_NAME][URL]" at bounding box center [650, 317] width 260 height 39
drag, startPoint x: 769, startPoint y: 317, endPoint x: 479, endPoint y: 298, distance: 291.2
click at [479, 298] on div "Edit Content YouTube Play YouTube video without leaving your page. ADD Vimeo Pl…" at bounding box center [709, 350] width 1418 height 700
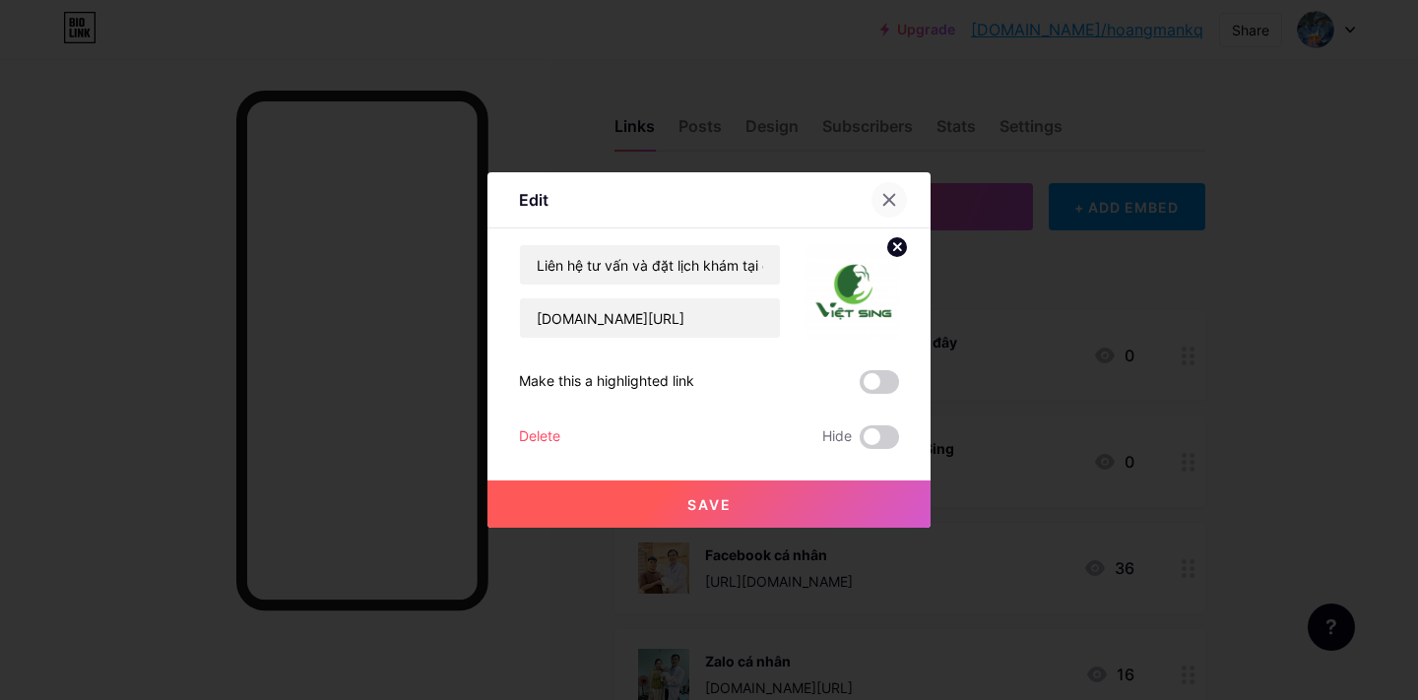
click at [896, 202] on div at bounding box center [889, 199] width 35 height 35
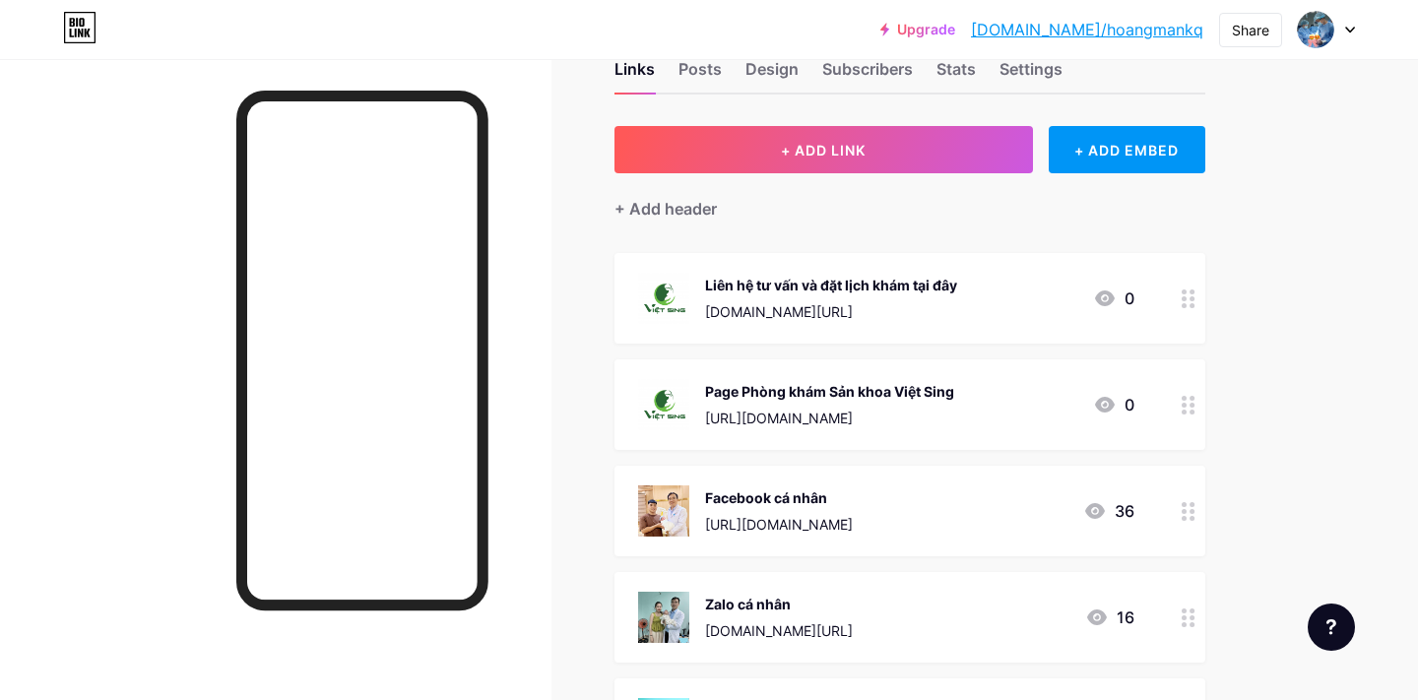
scroll to position [59, 0]
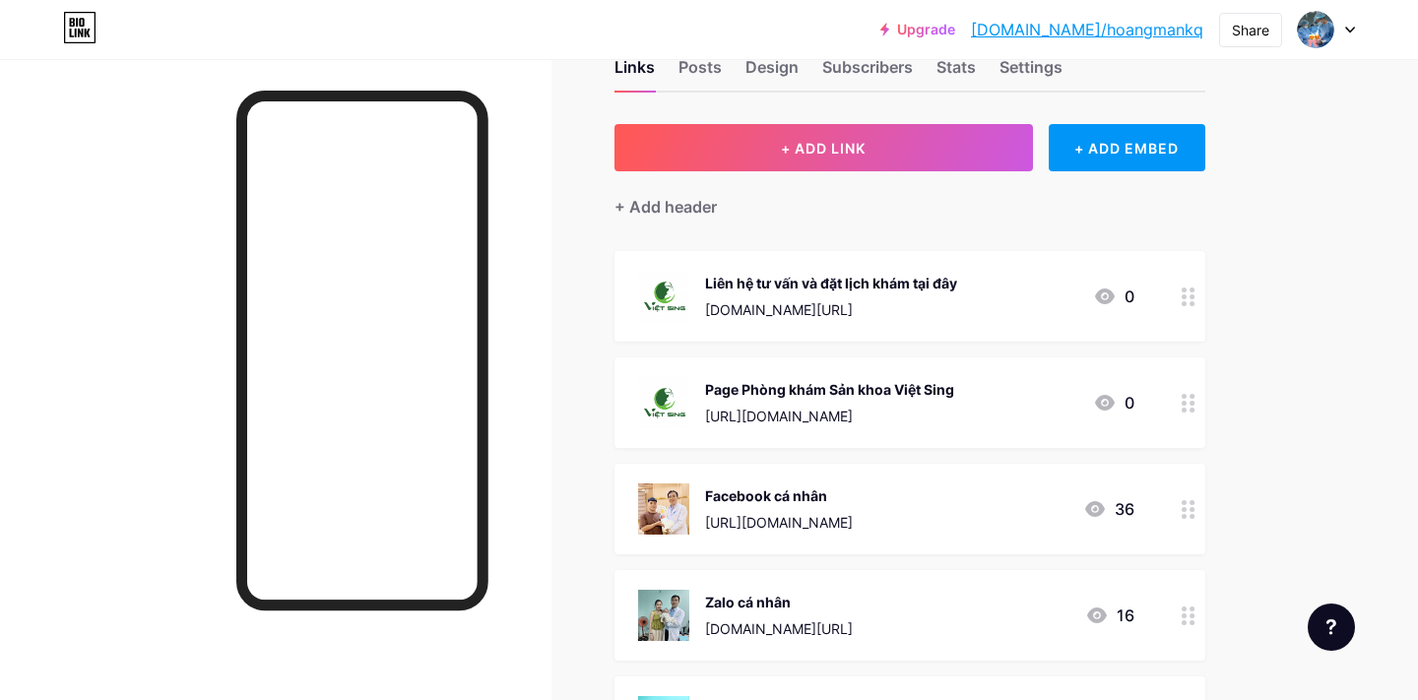
click at [807, 399] on div "Page Phòng khám Sản khoa Việt Sing [URL][DOMAIN_NAME]" at bounding box center [829, 402] width 249 height 51
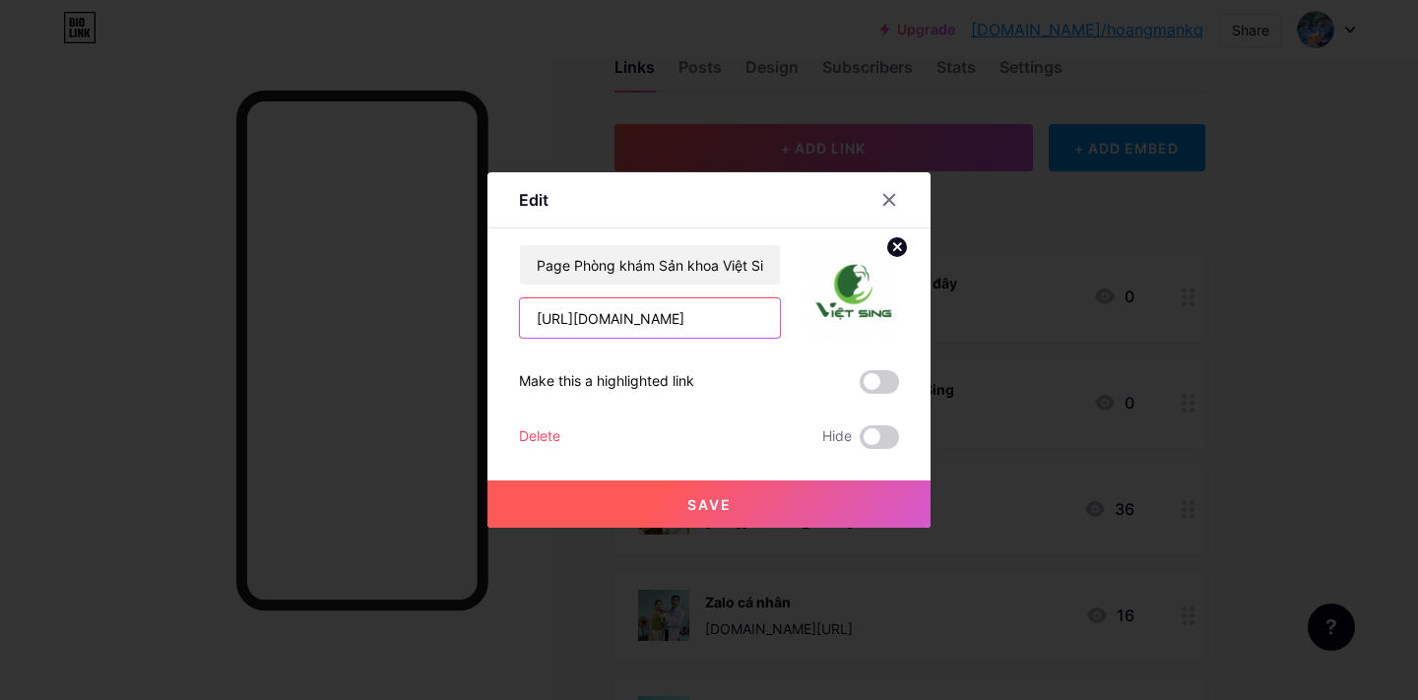
click at [696, 323] on input "[URL][DOMAIN_NAME]" at bounding box center [650, 317] width 260 height 39
drag, startPoint x: 531, startPoint y: 320, endPoint x: 813, endPoint y: 329, distance: 281.8
click at [813, 329] on div "Page Phòng khám Sản khoa Việt Sing [URL][DOMAIN_NAME]" at bounding box center [709, 291] width 380 height 95
click at [705, 261] on input "Page Phòng khám Sản khoa Việt Sing" at bounding box center [650, 264] width 260 height 39
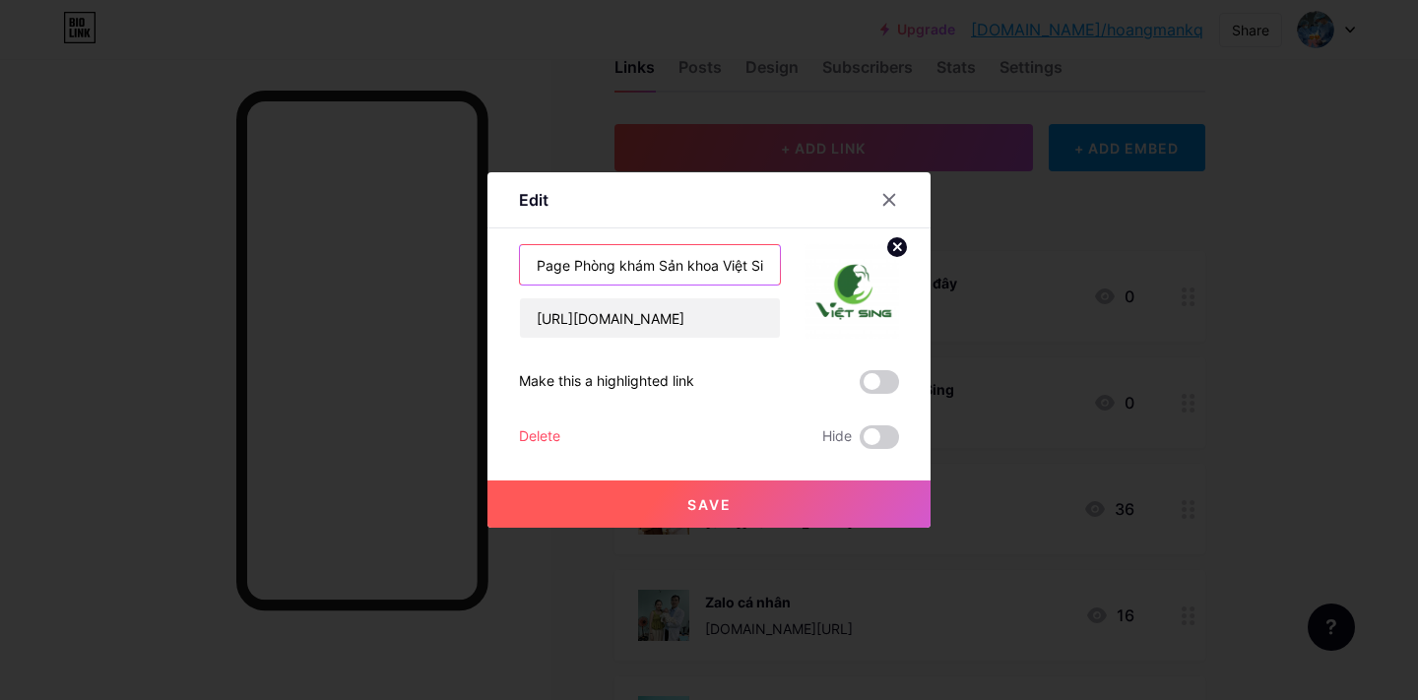
scroll to position [0, 17]
drag, startPoint x: 537, startPoint y: 258, endPoint x: 794, endPoint y: 272, distance: 257.5
click at [794, 272] on div "Page Phòng khám Sản khoa Việt Sing [URL][DOMAIN_NAME]" at bounding box center [709, 291] width 380 height 95
click at [694, 321] on input "[URL][DOMAIN_NAME]" at bounding box center [650, 317] width 260 height 39
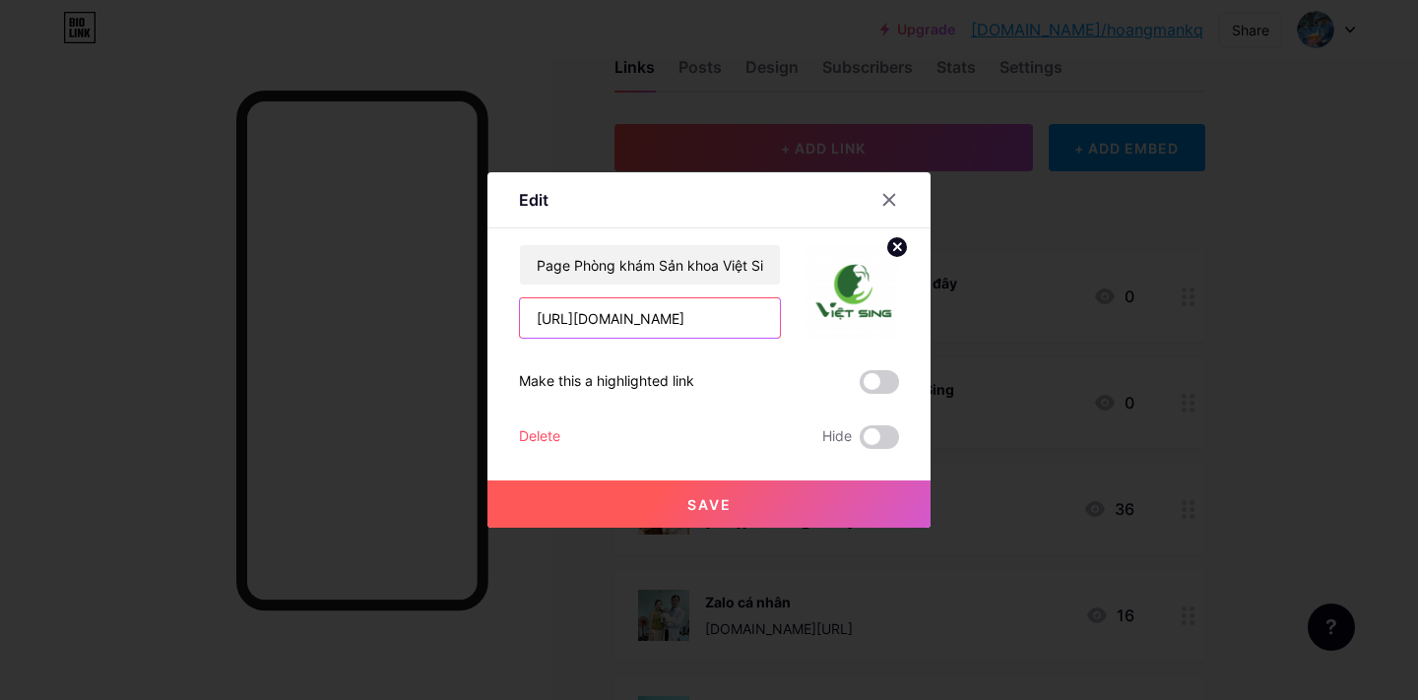
scroll to position [0, 1011]
drag, startPoint x: 532, startPoint y: 307, endPoint x: 813, endPoint y: 325, distance: 281.3
click at [813, 325] on div "Page Phòng khám Sản khoa Việt Sing [URL][DOMAIN_NAME]" at bounding box center [709, 291] width 380 height 95
